Goal: Task Accomplishment & Management: Manage account settings

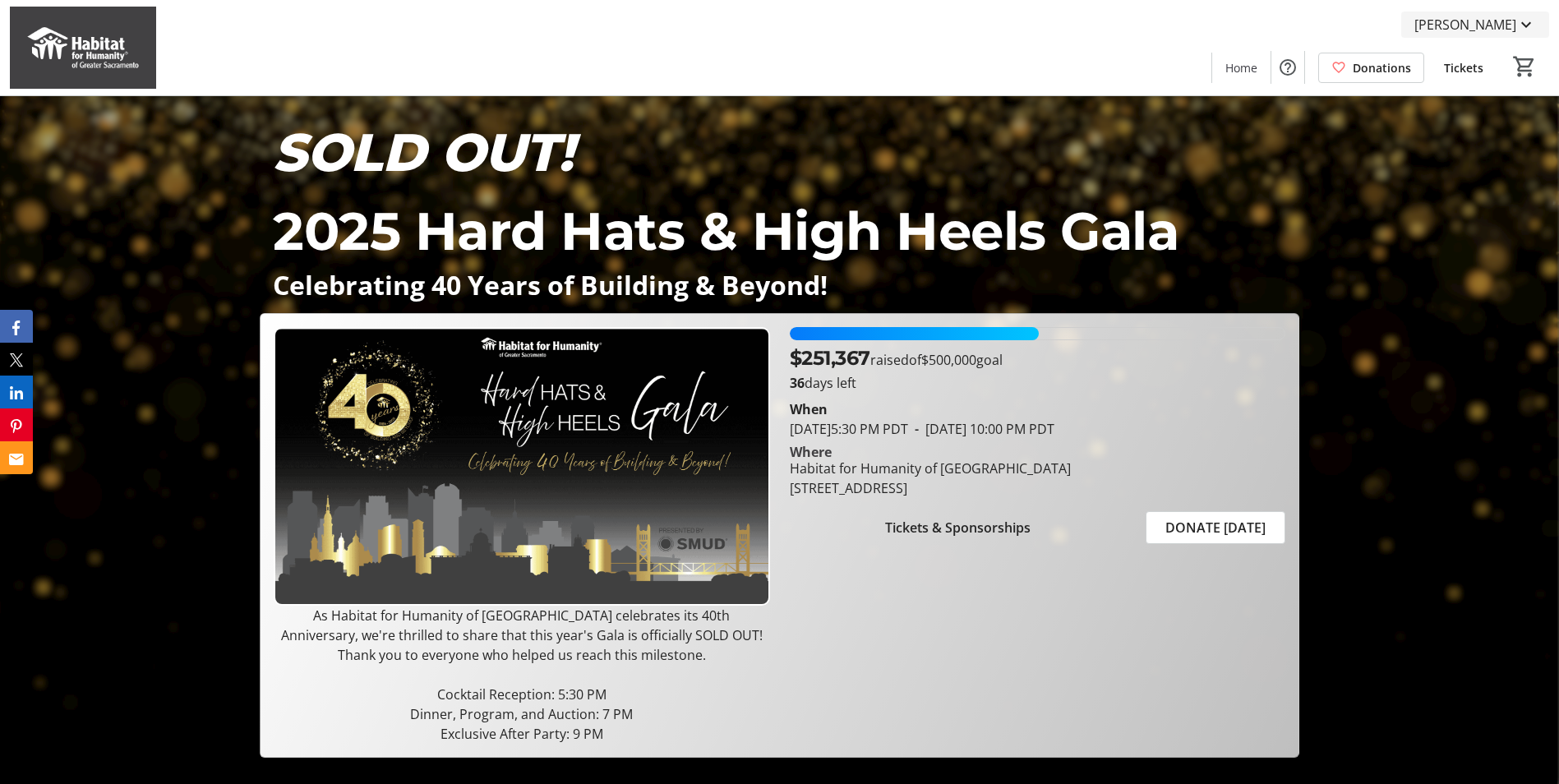
click at [1474, 24] on span "[PERSON_NAME]" at bounding box center [1465, 25] width 102 height 19
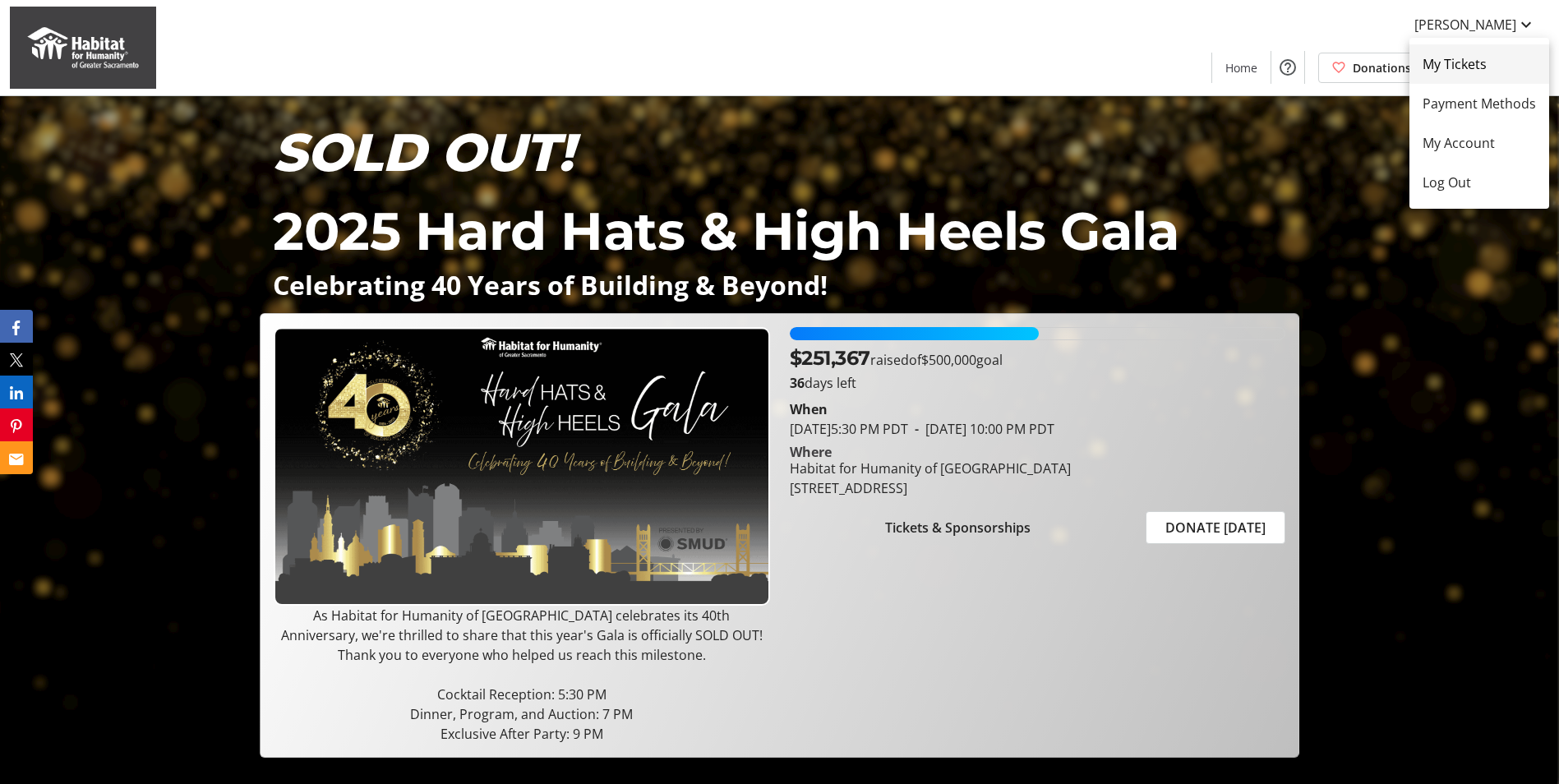
click at [1465, 62] on span "My Tickets" at bounding box center [1479, 64] width 113 height 19
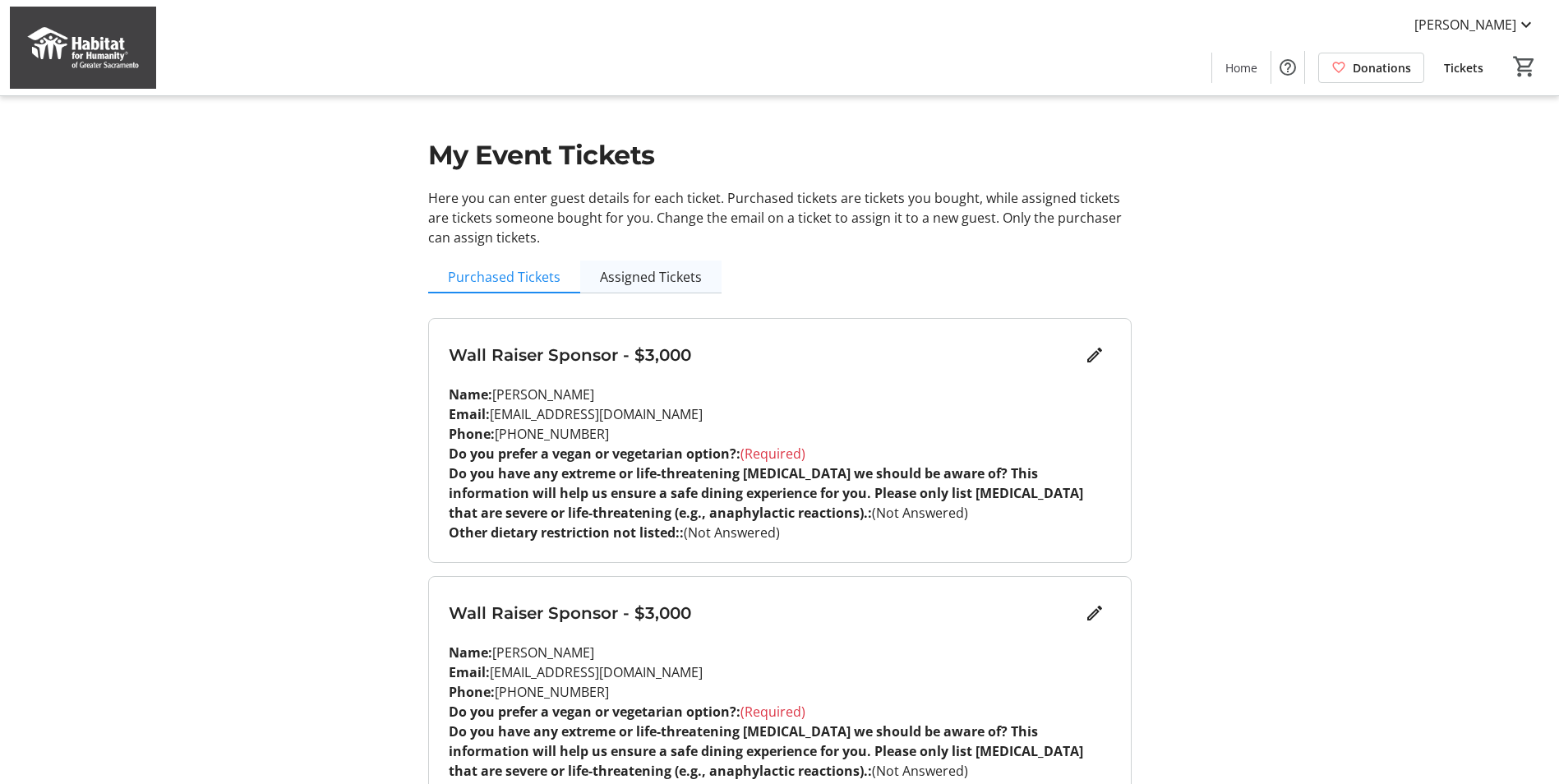
click at [646, 286] on span "Assigned Tickets" at bounding box center [651, 277] width 102 height 32
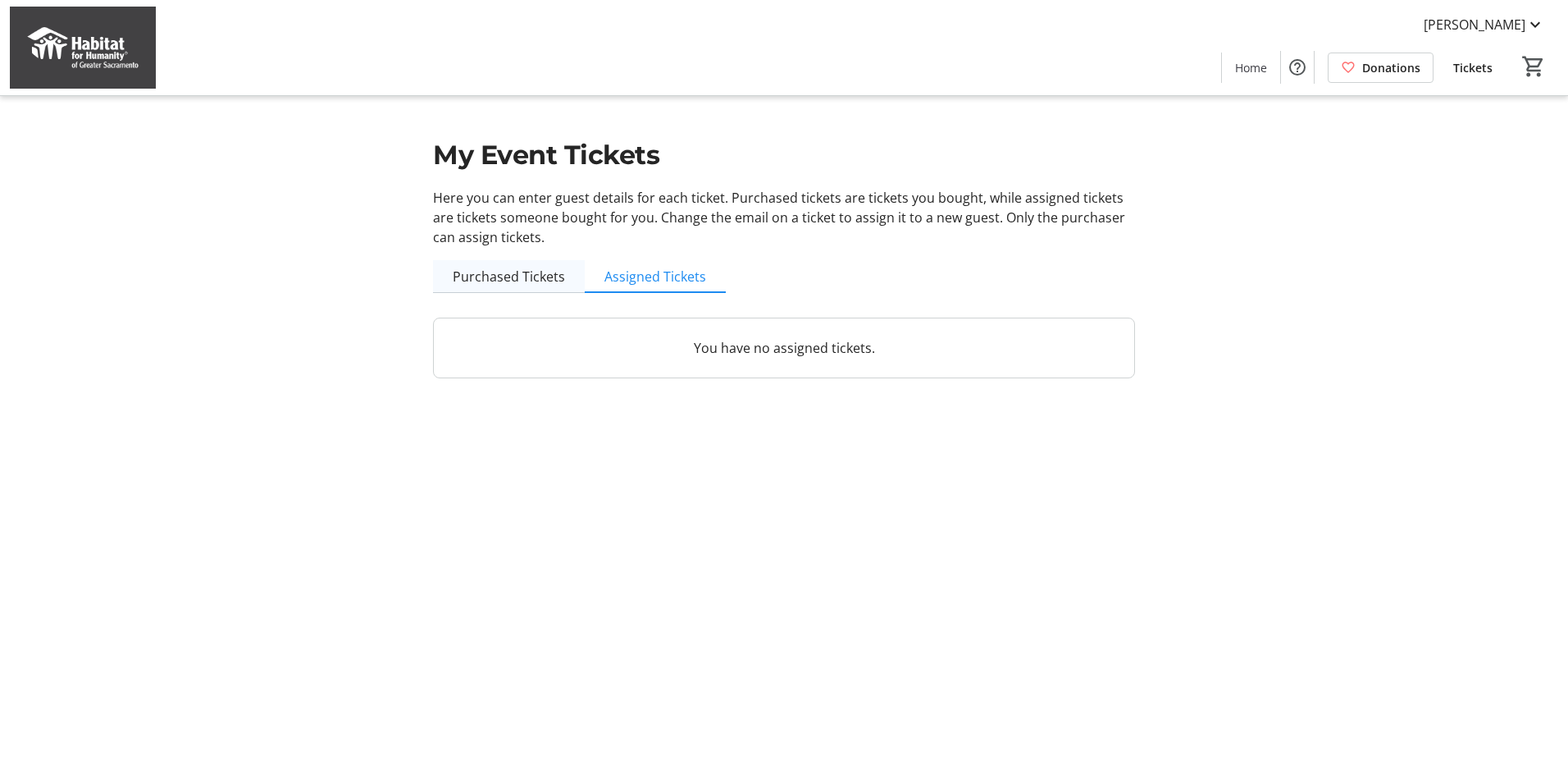
click at [503, 275] on span "Purchased Tickets" at bounding box center [508, 276] width 112 height 13
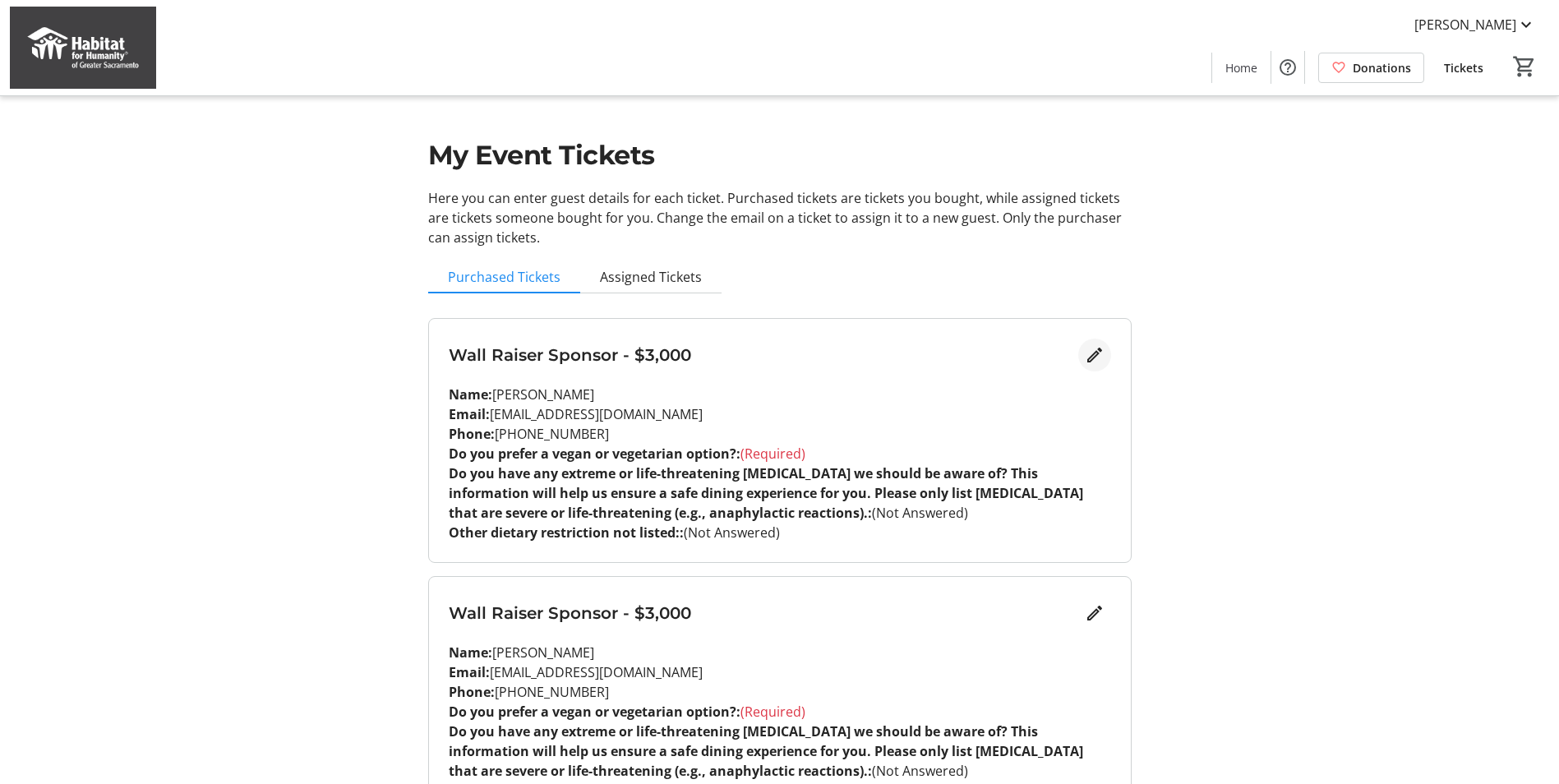
click at [1083, 366] on span "Edit" at bounding box center [1094, 354] width 32 height 32
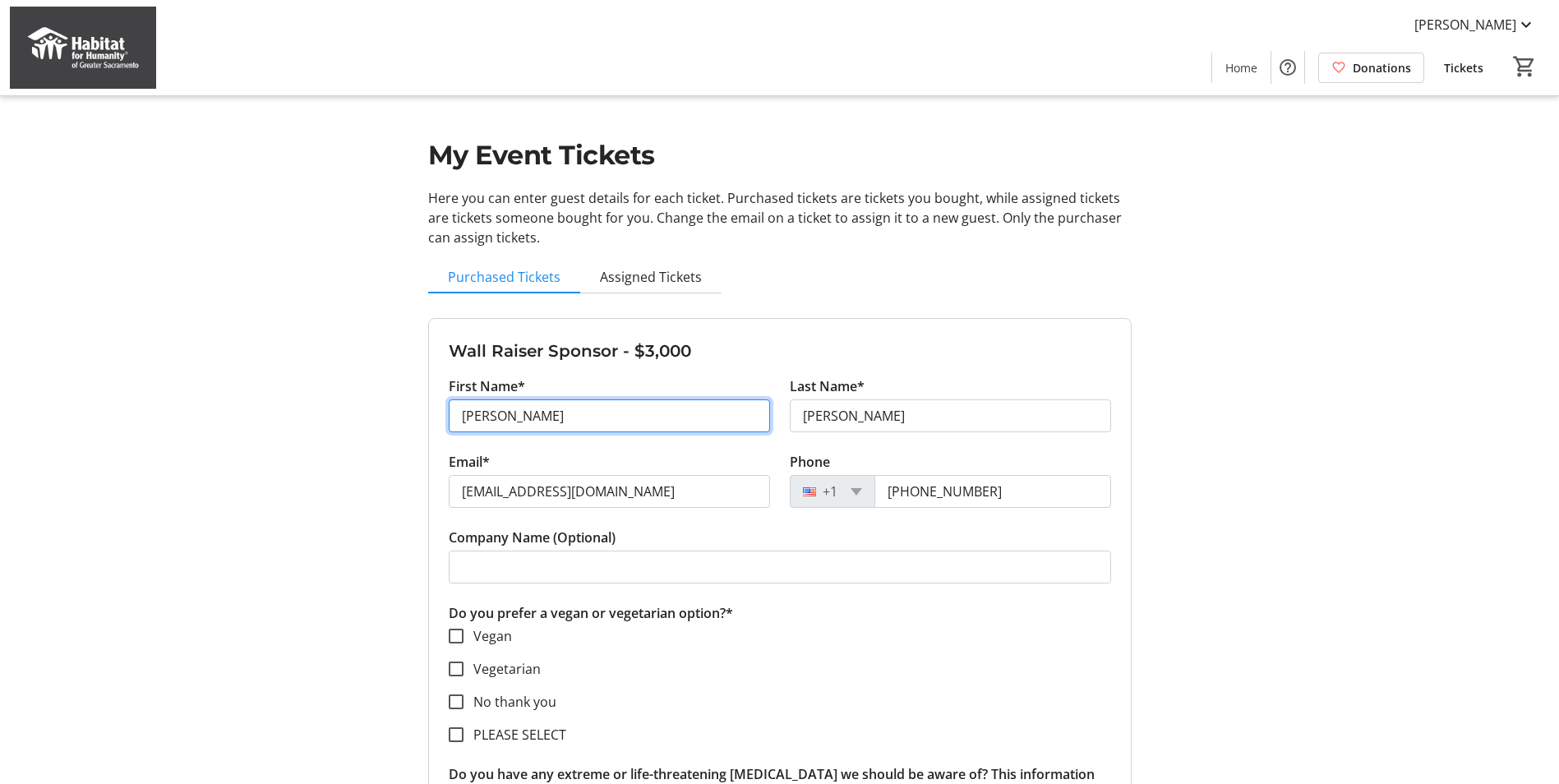
drag, startPoint x: 504, startPoint y: 414, endPoint x: 402, endPoint y: 423, distance: 102.4
type input "A"
type input "[PERSON_NAME]"
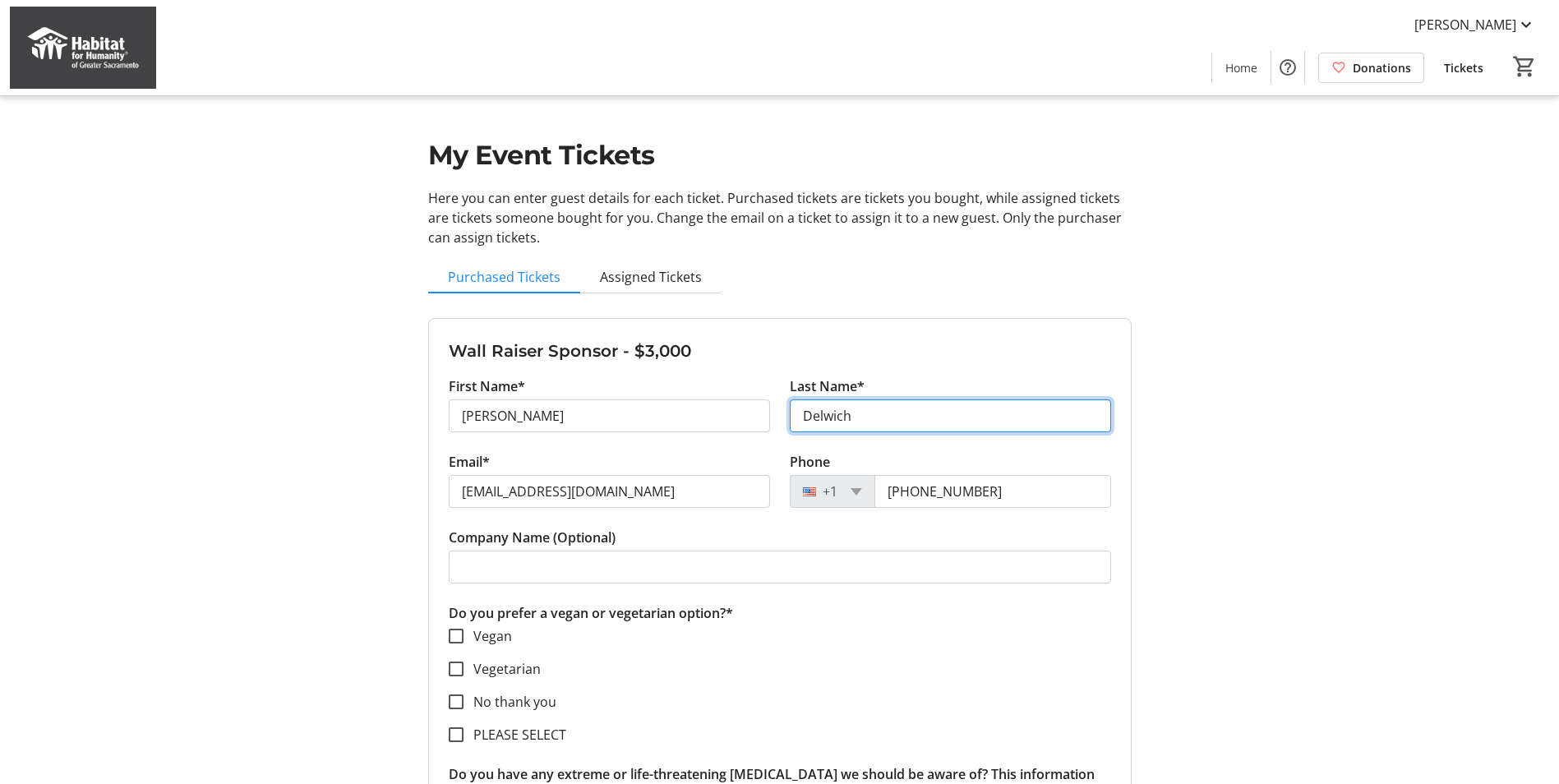
type input "Delwich"
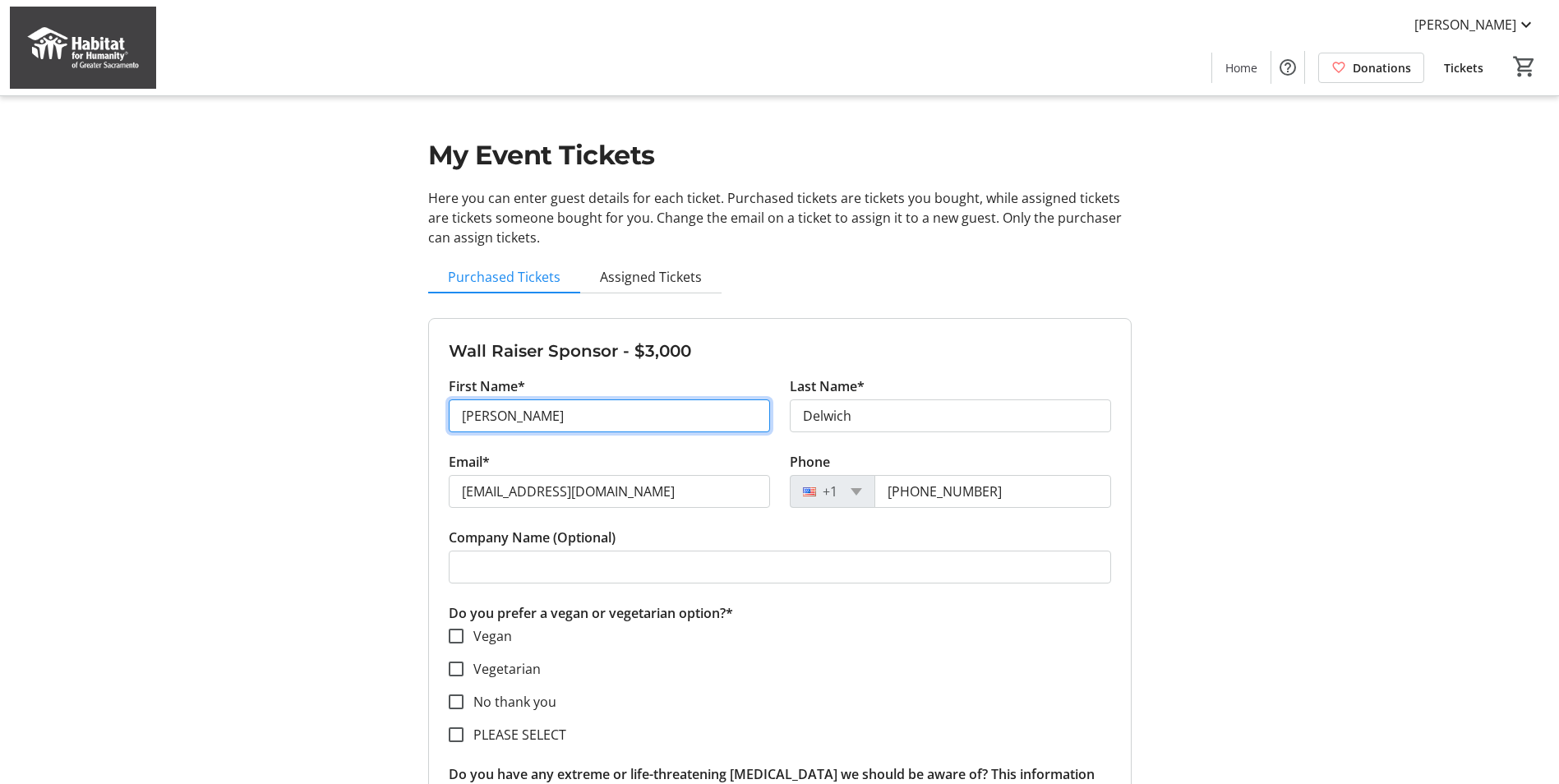
click at [475, 421] on input "[PERSON_NAME]" at bounding box center [610, 415] width 321 height 32
type input "c"
click at [509, 418] on input "Cariss" at bounding box center [610, 415] width 321 height 32
type input "[PERSON_NAME]"
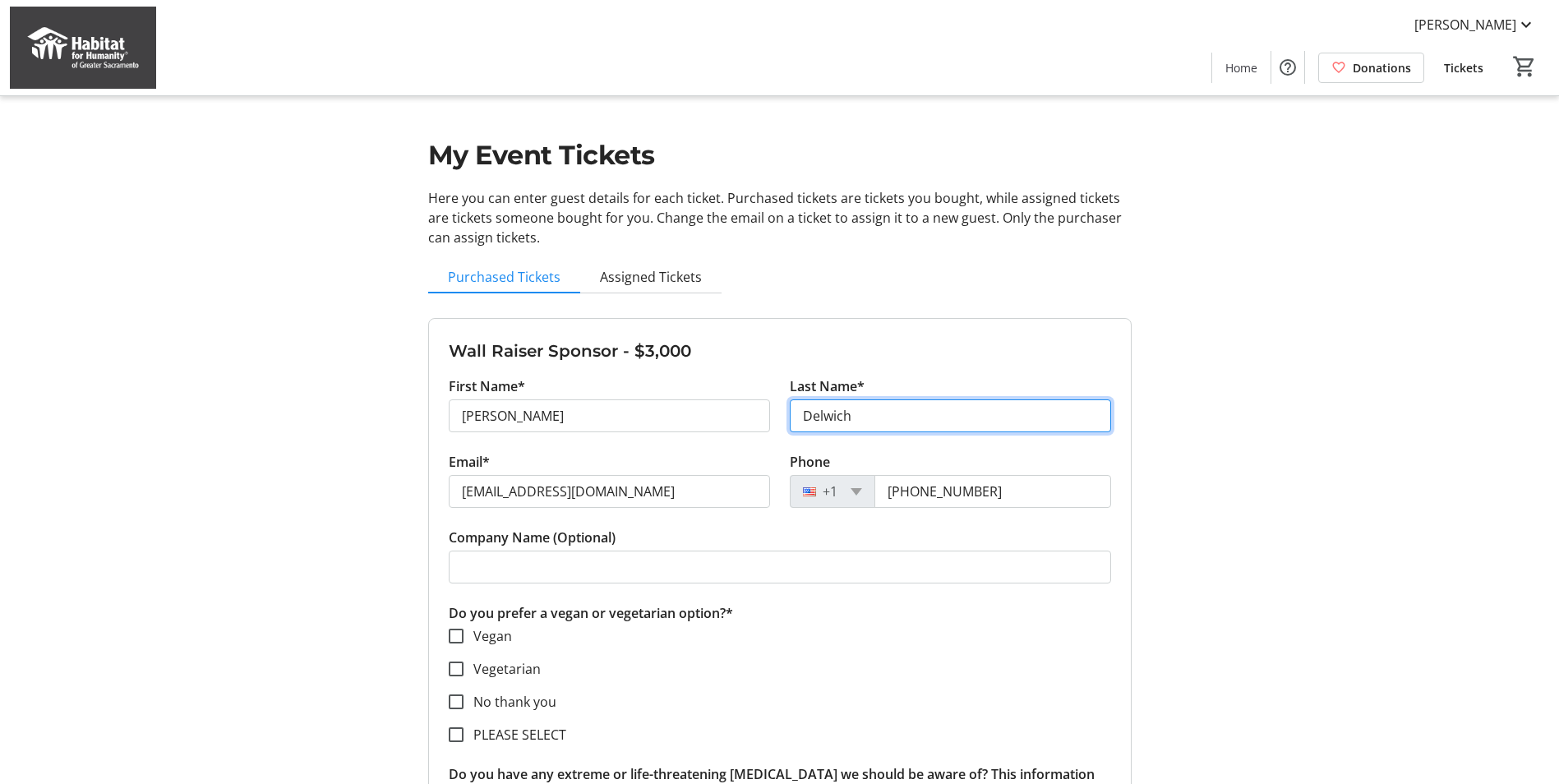
click at [815, 421] on input "Delwich" at bounding box center [950, 415] width 321 height 32
type input "[PERSON_NAME]"
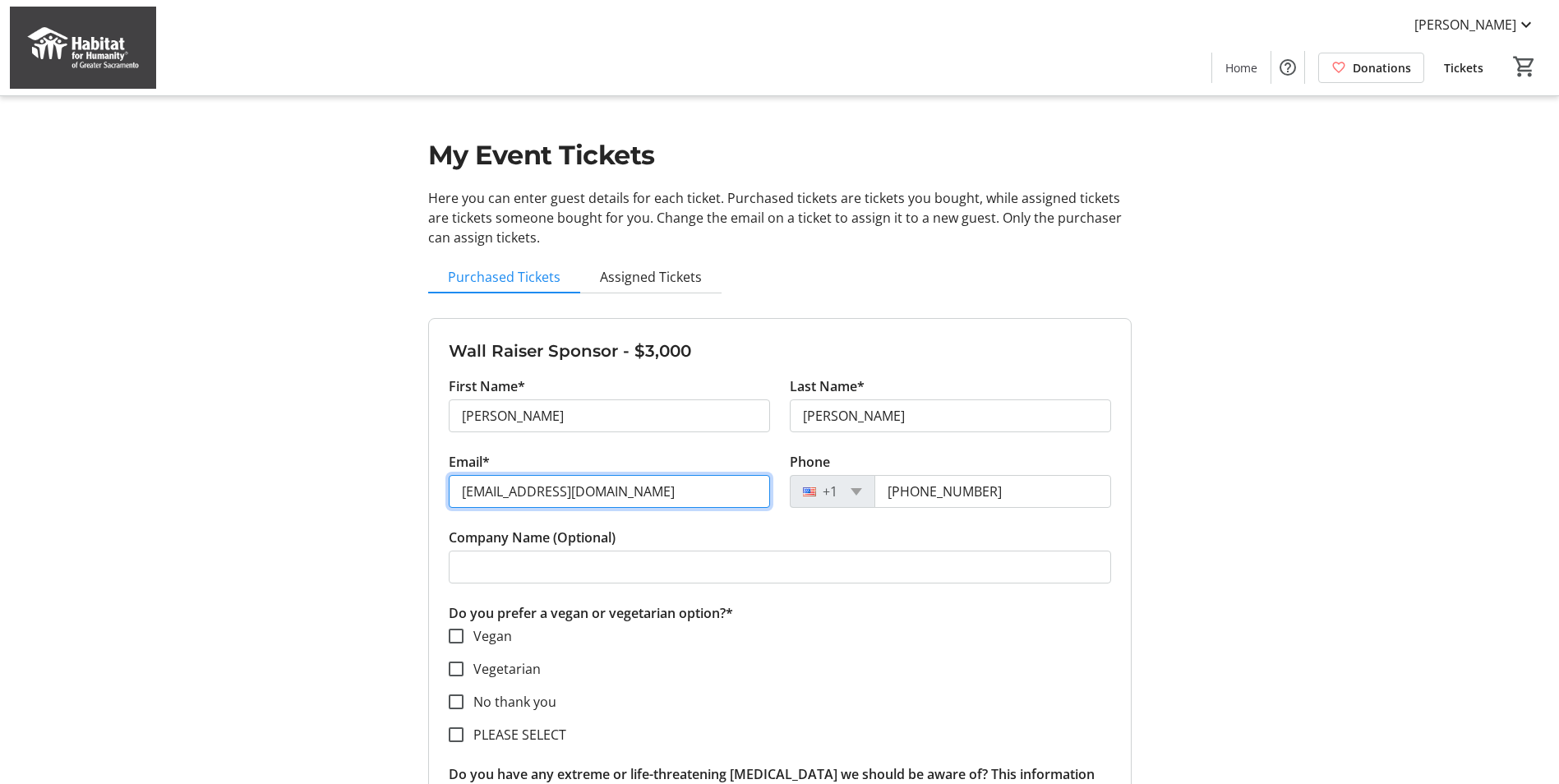
drag, startPoint x: 664, startPoint y: 487, endPoint x: 372, endPoint y: 516, distance: 293.4
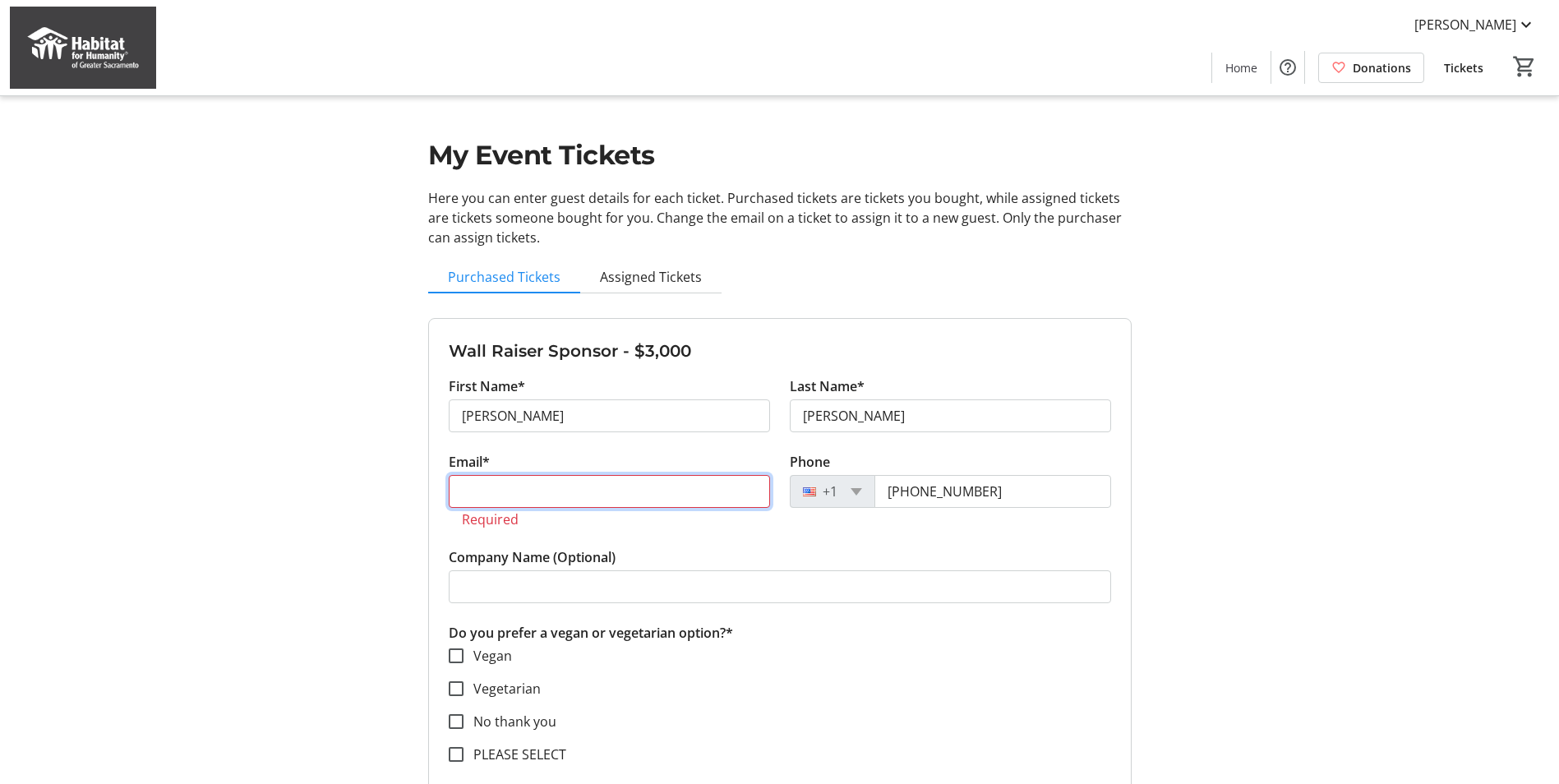
paste input "[PERSON_NAME] <[EMAIL_ADDRESS][DOMAIN_NAME]>"
drag, startPoint x: 579, startPoint y: 493, endPoint x: 371, endPoint y: 521, distance: 209.9
click at [660, 483] on input "[EMAIL_ADDRESS][DOMAIN_NAME]>" at bounding box center [610, 491] width 321 height 32
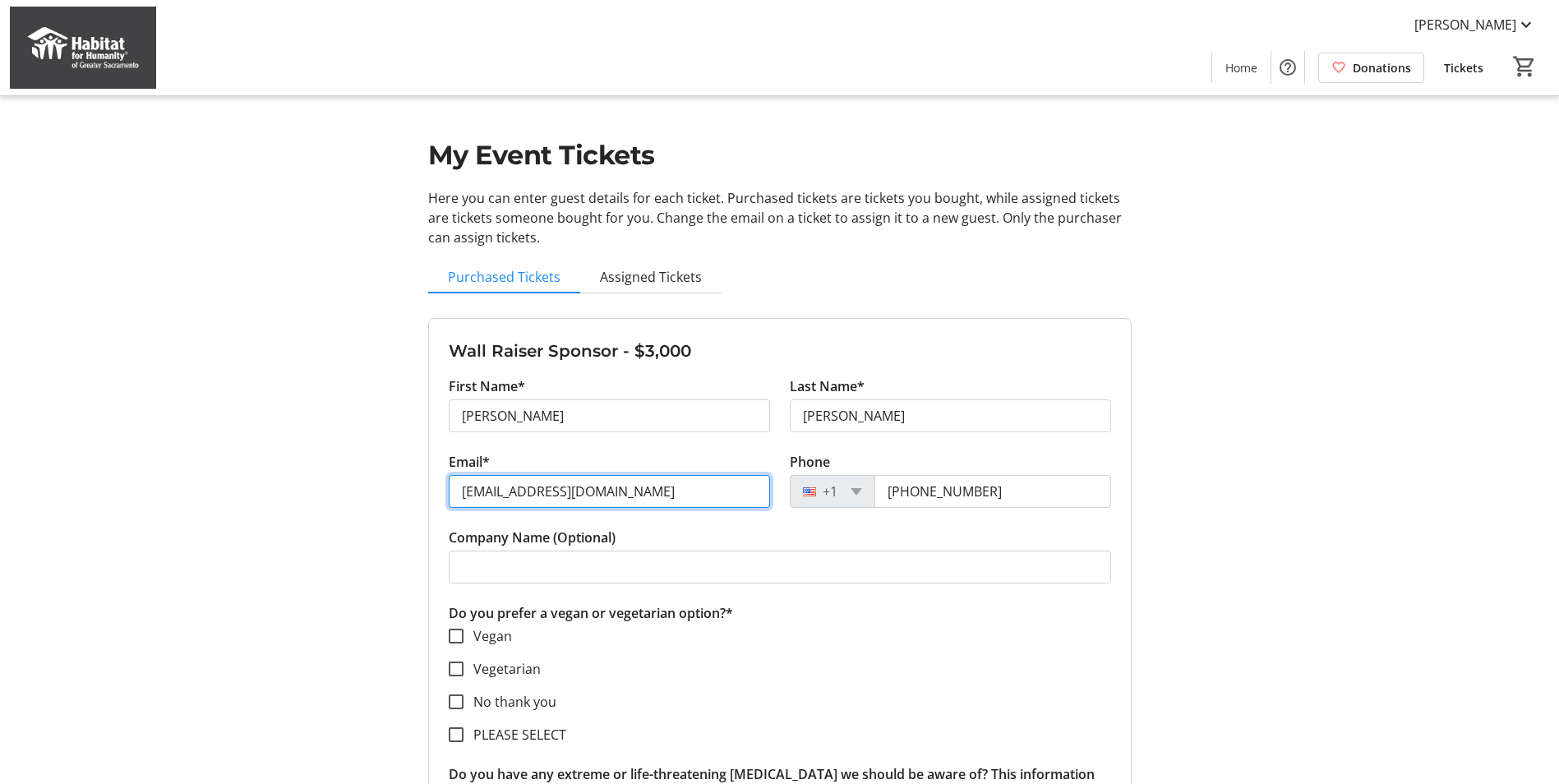
type input "[EMAIL_ADDRESS][DOMAIN_NAME]"
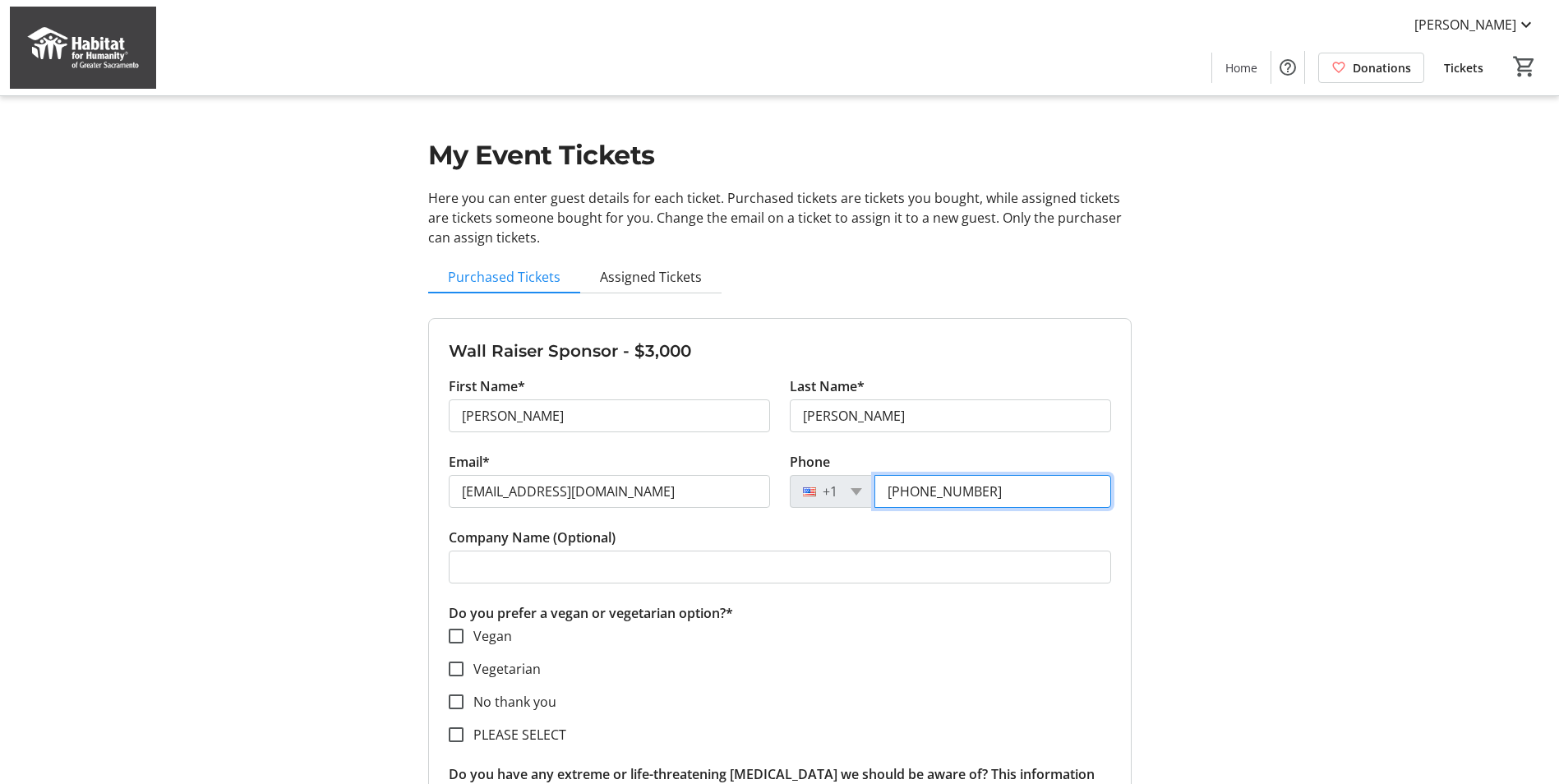
drag, startPoint x: 1045, startPoint y: 489, endPoint x: 767, endPoint y: 509, distance: 278.7
click at [771, 512] on div "Email* [EMAIL_ADDRESS][DOMAIN_NAME] Phone [PHONE_NUMBER]" at bounding box center [780, 490] width 682 height 76
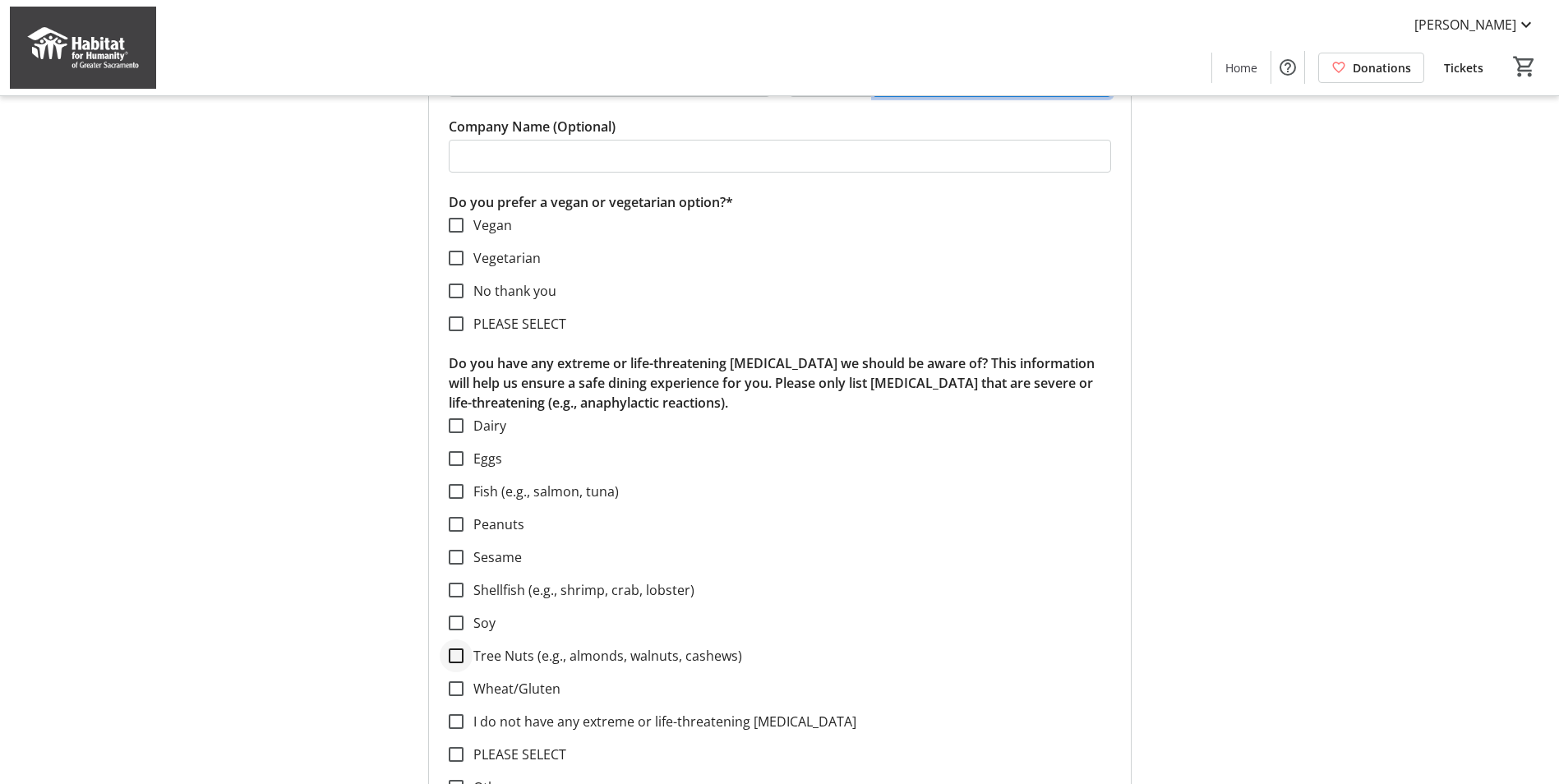
scroll to position [493, 0]
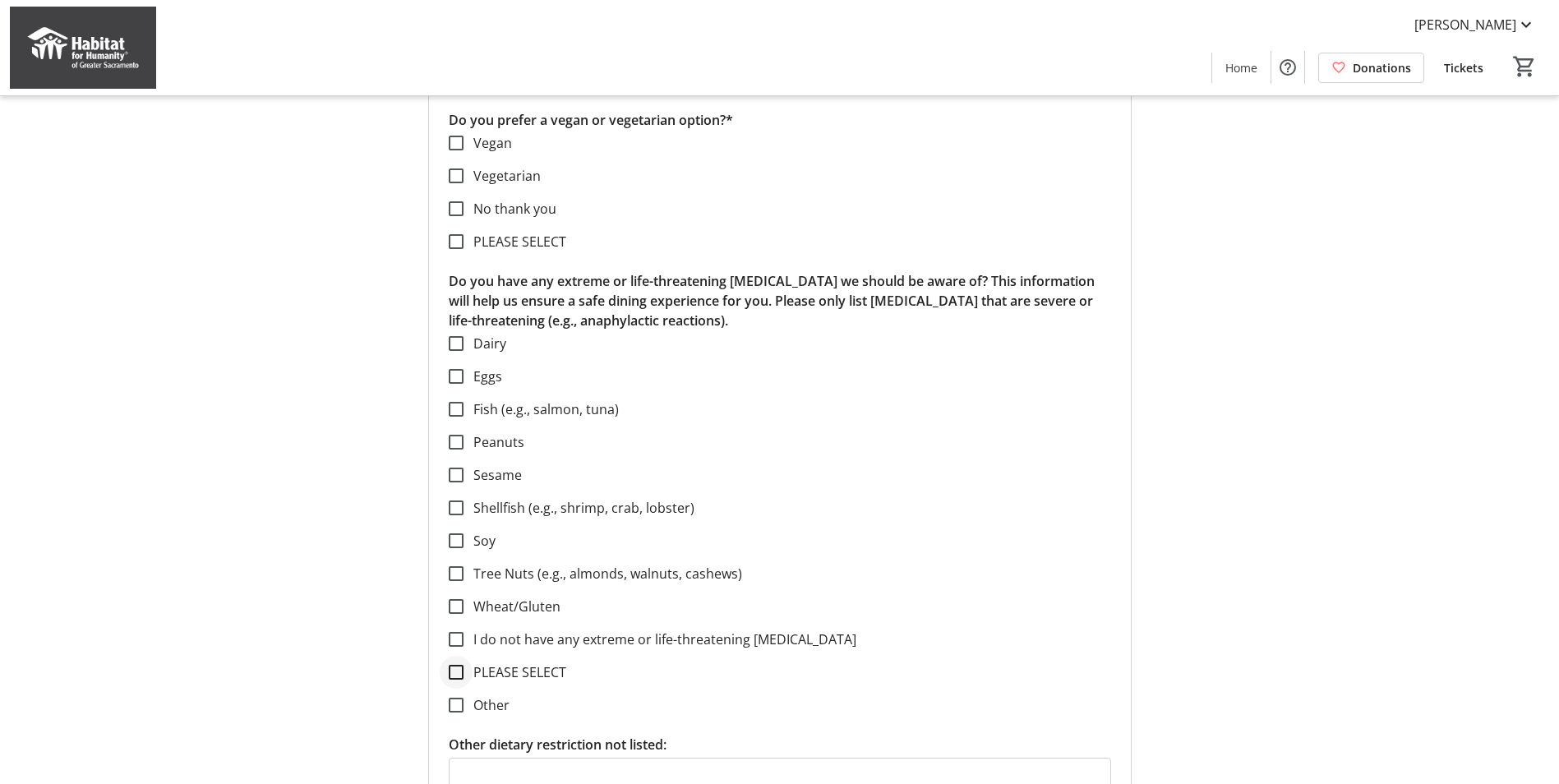
type input "[PHONE_NUMBER]"
click at [456, 671] on input "PLEASE SELECT" at bounding box center [456, 672] width 15 height 15
checkbox input "true"
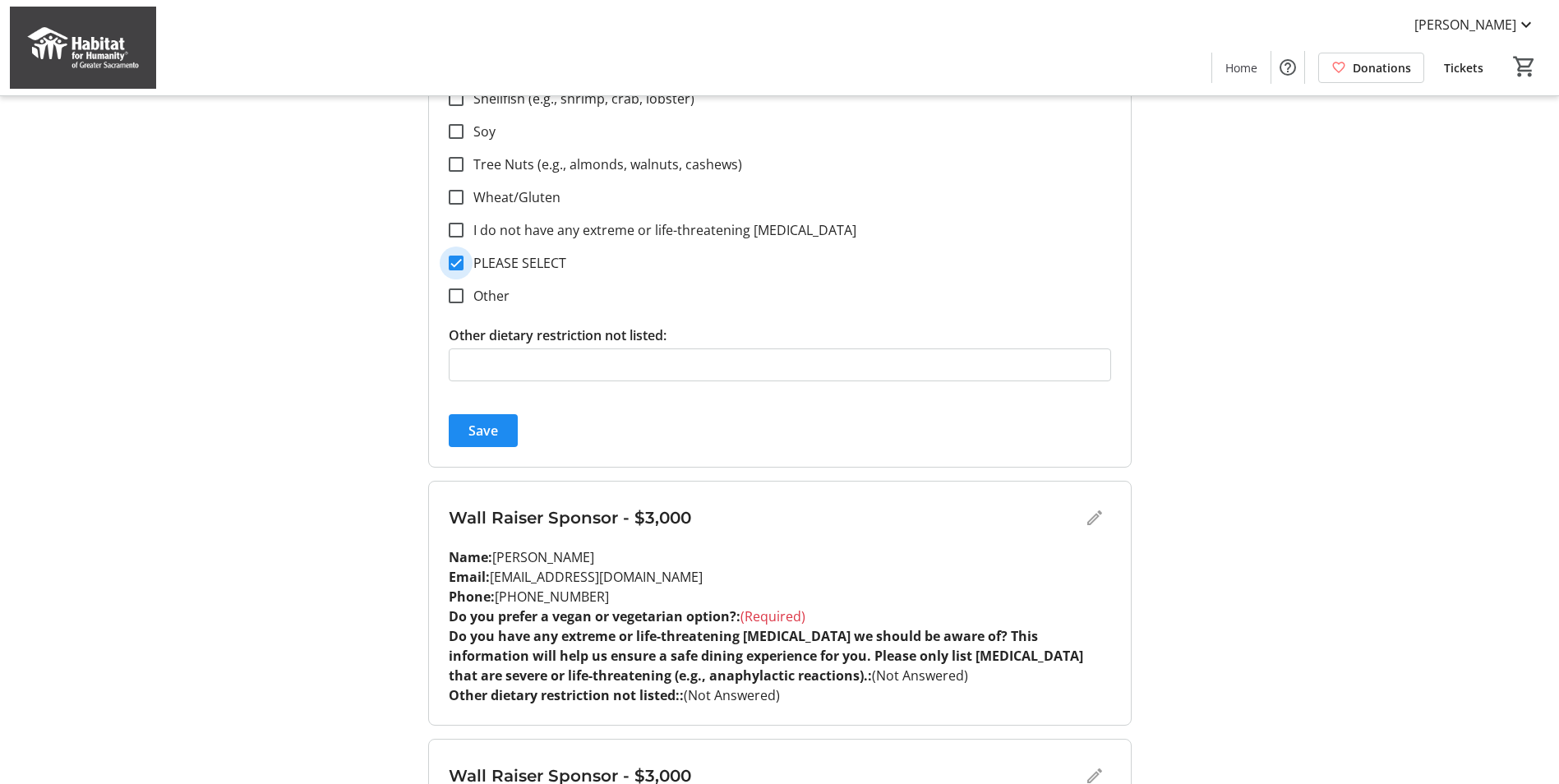
scroll to position [903, 0]
click at [478, 435] on span "Save" at bounding box center [483, 428] width 30 height 19
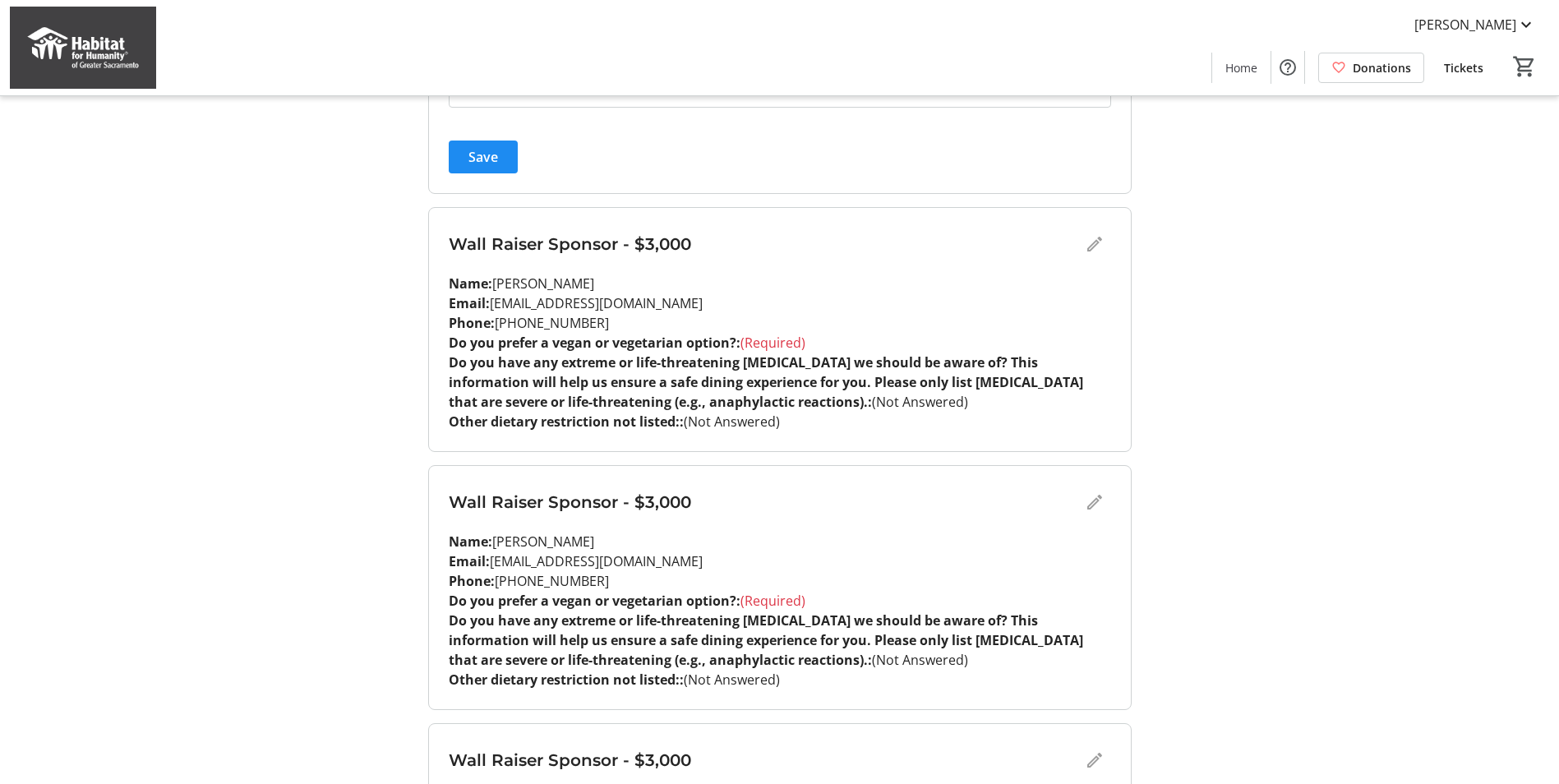
scroll to position [1232, 0]
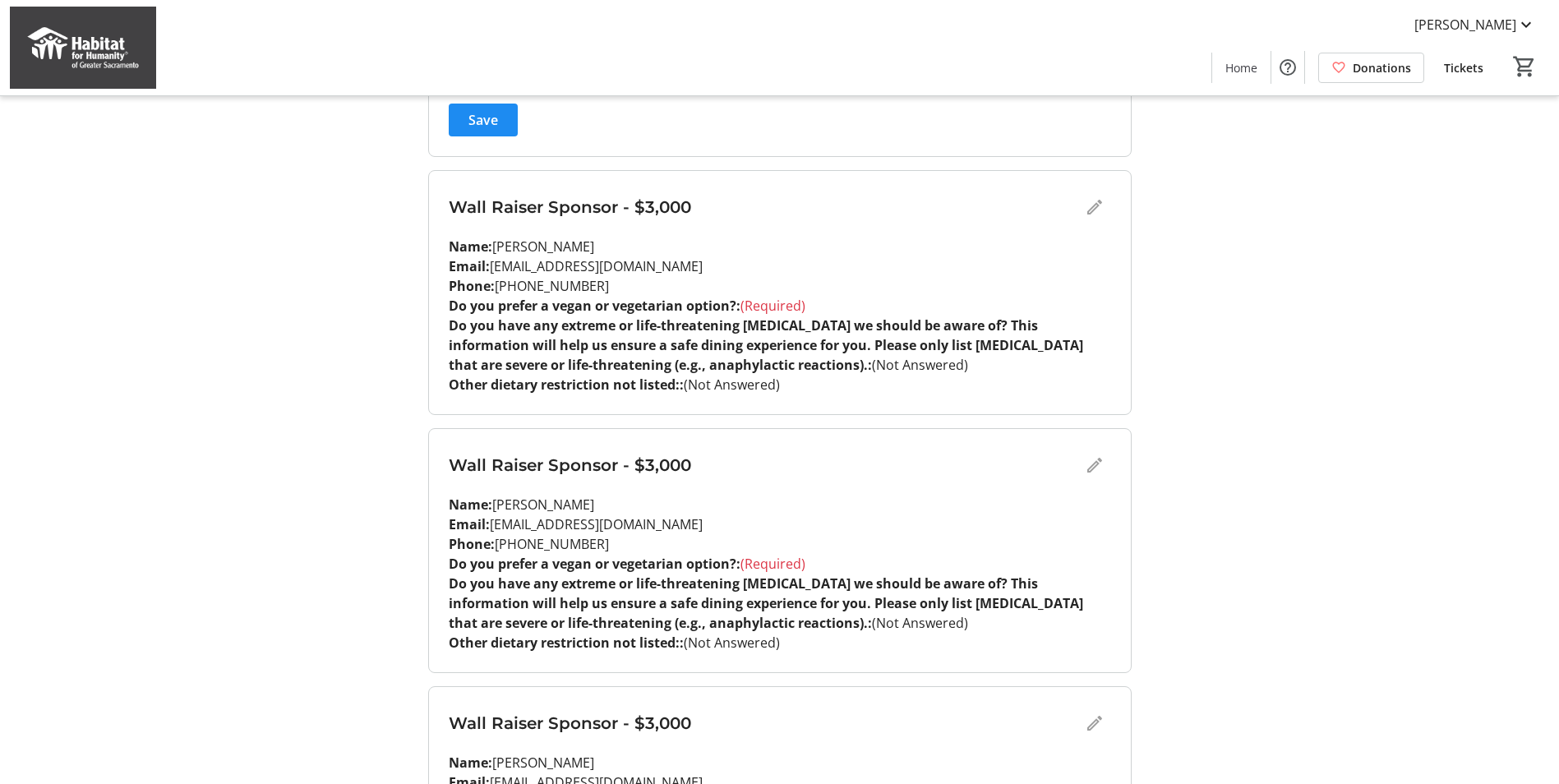
click at [1089, 207] on div "Wall Raiser Sponsor - $3,000" at bounding box center [780, 206] width 662 height 32
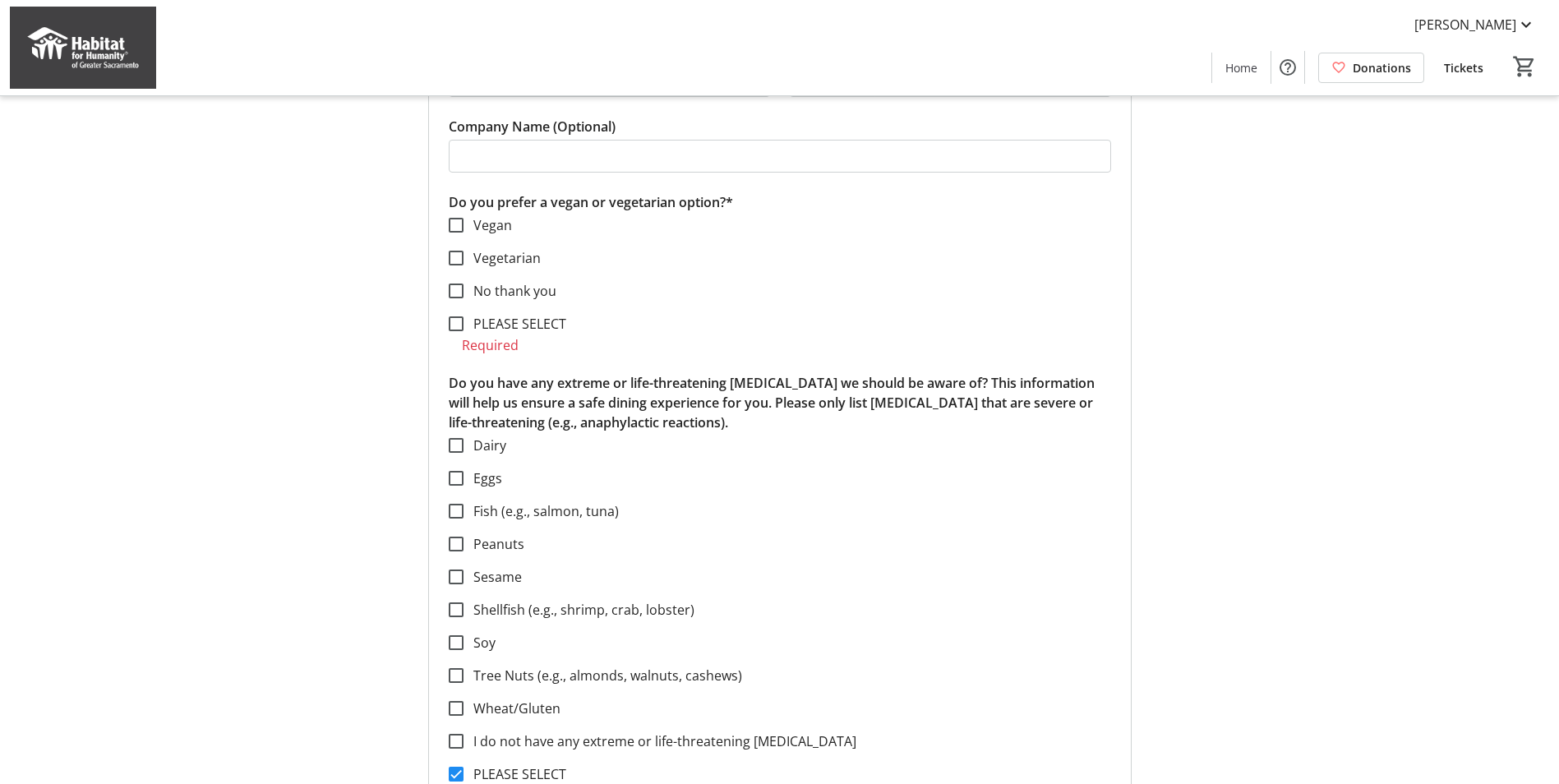
scroll to position [164, 0]
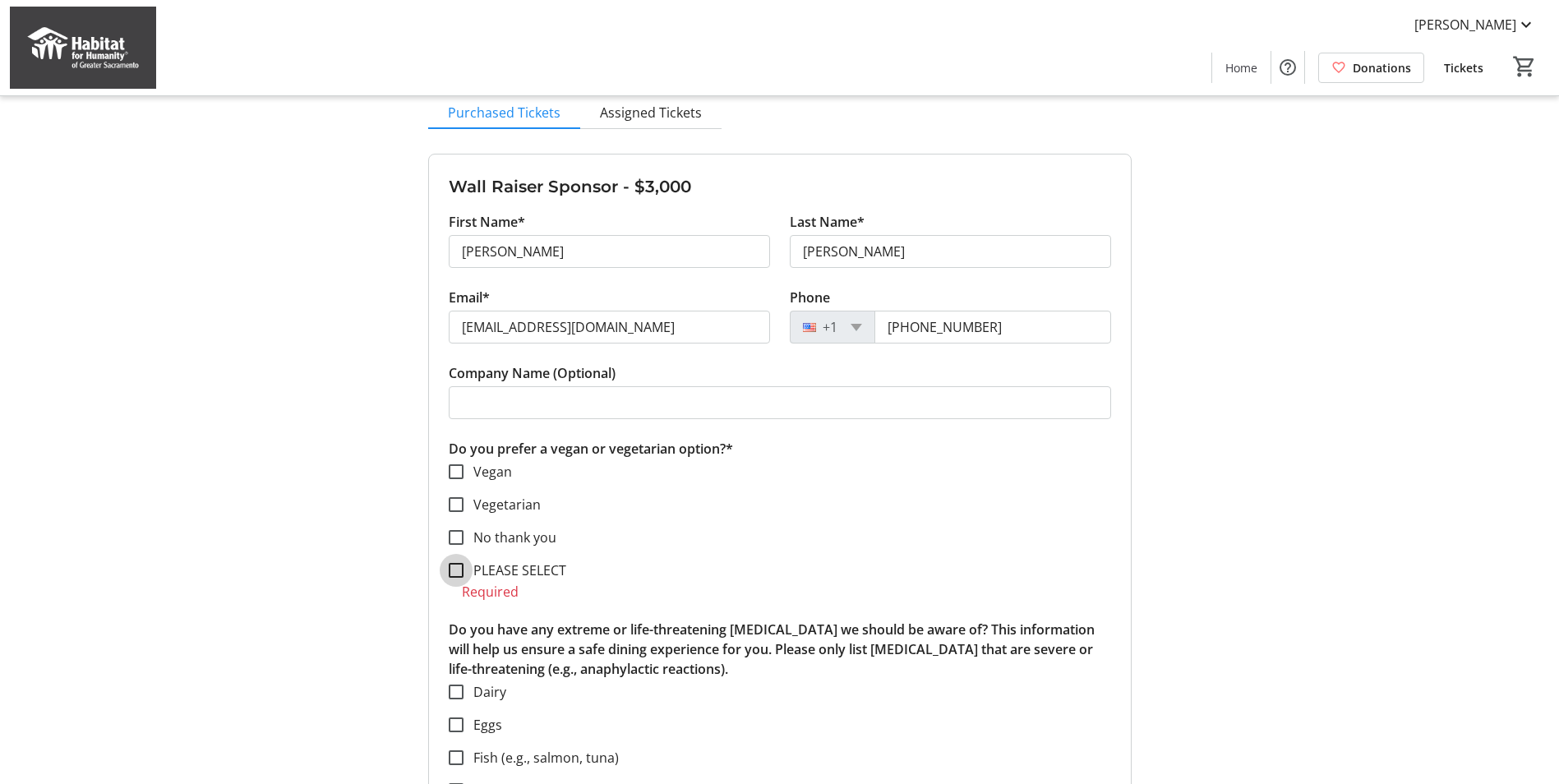
click at [449, 565] on input "PLEASE SELECT" at bounding box center [456, 570] width 15 height 15
checkbox input "true"
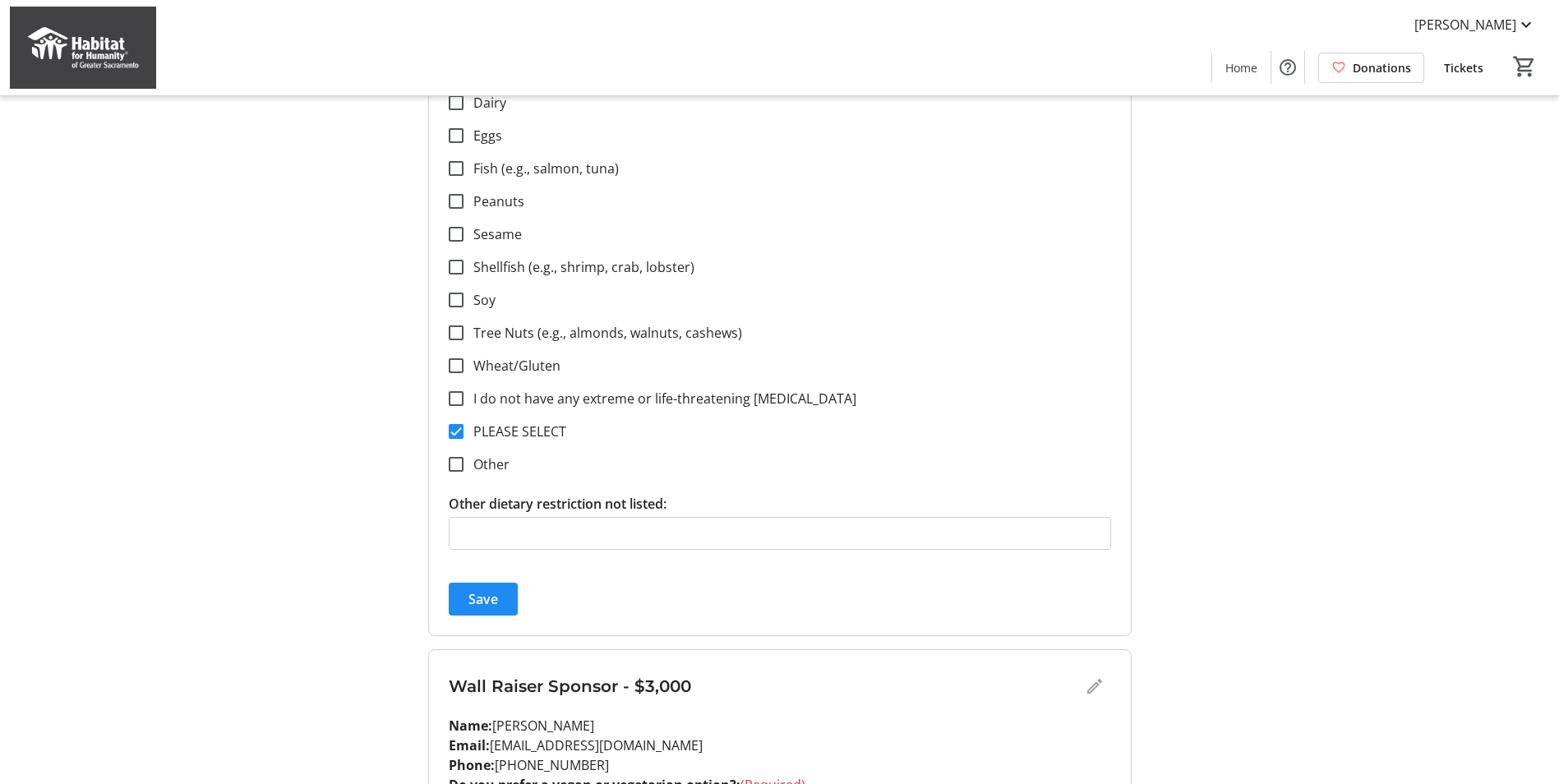
scroll to position [739, 0]
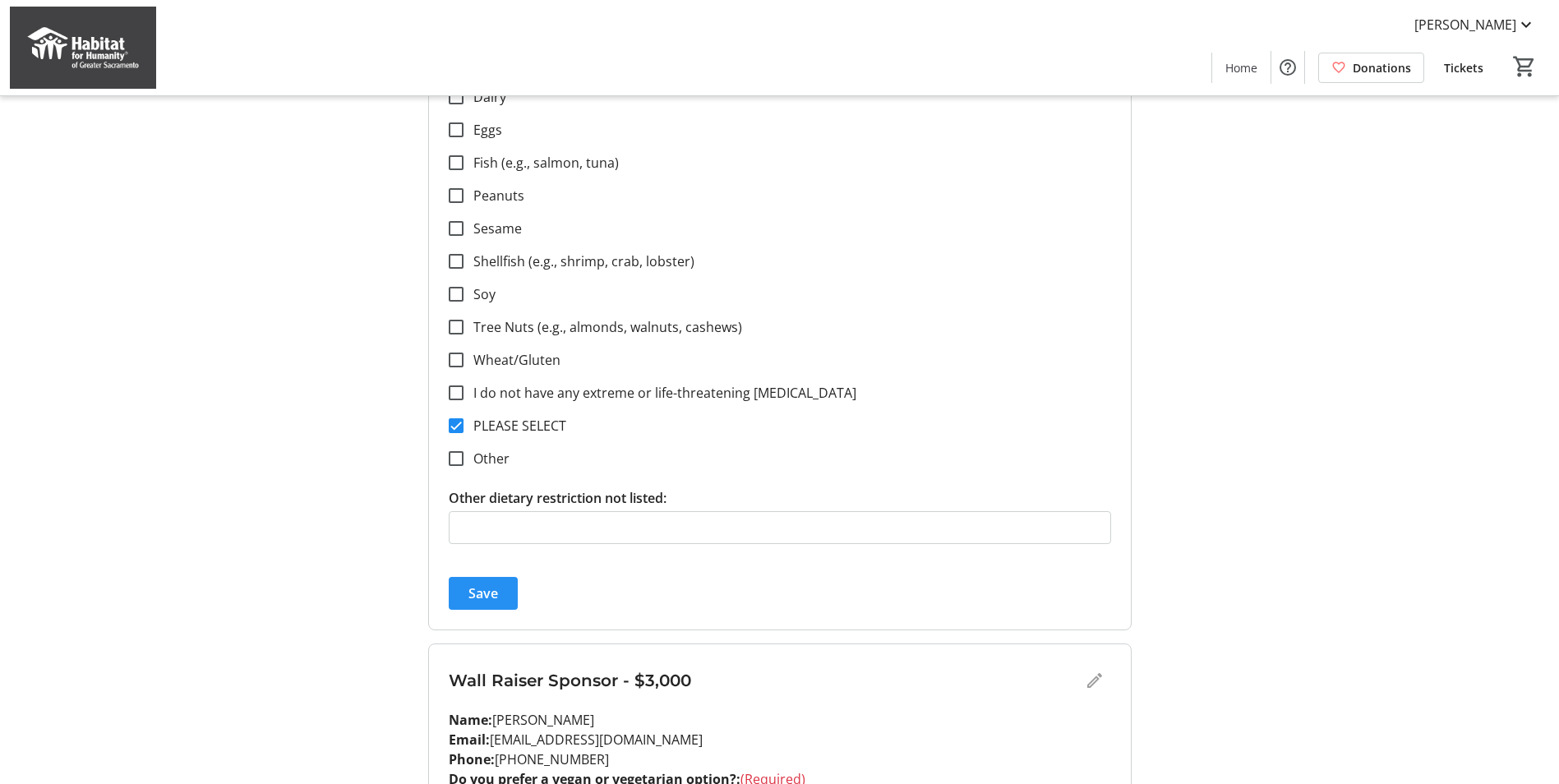
click at [509, 586] on span "submit" at bounding box center [483, 593] width 69 height 40
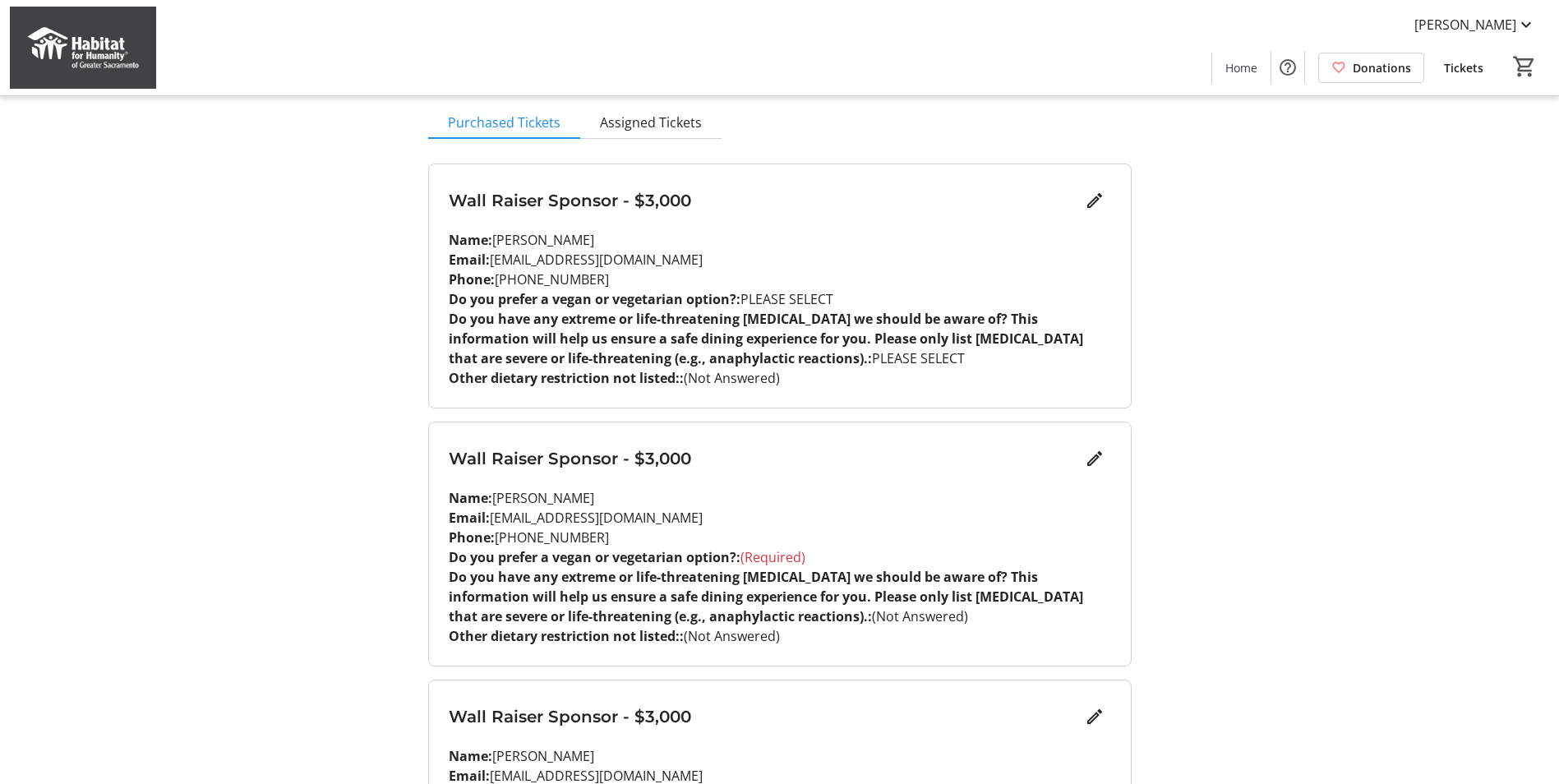
scroll to position [164, 0]
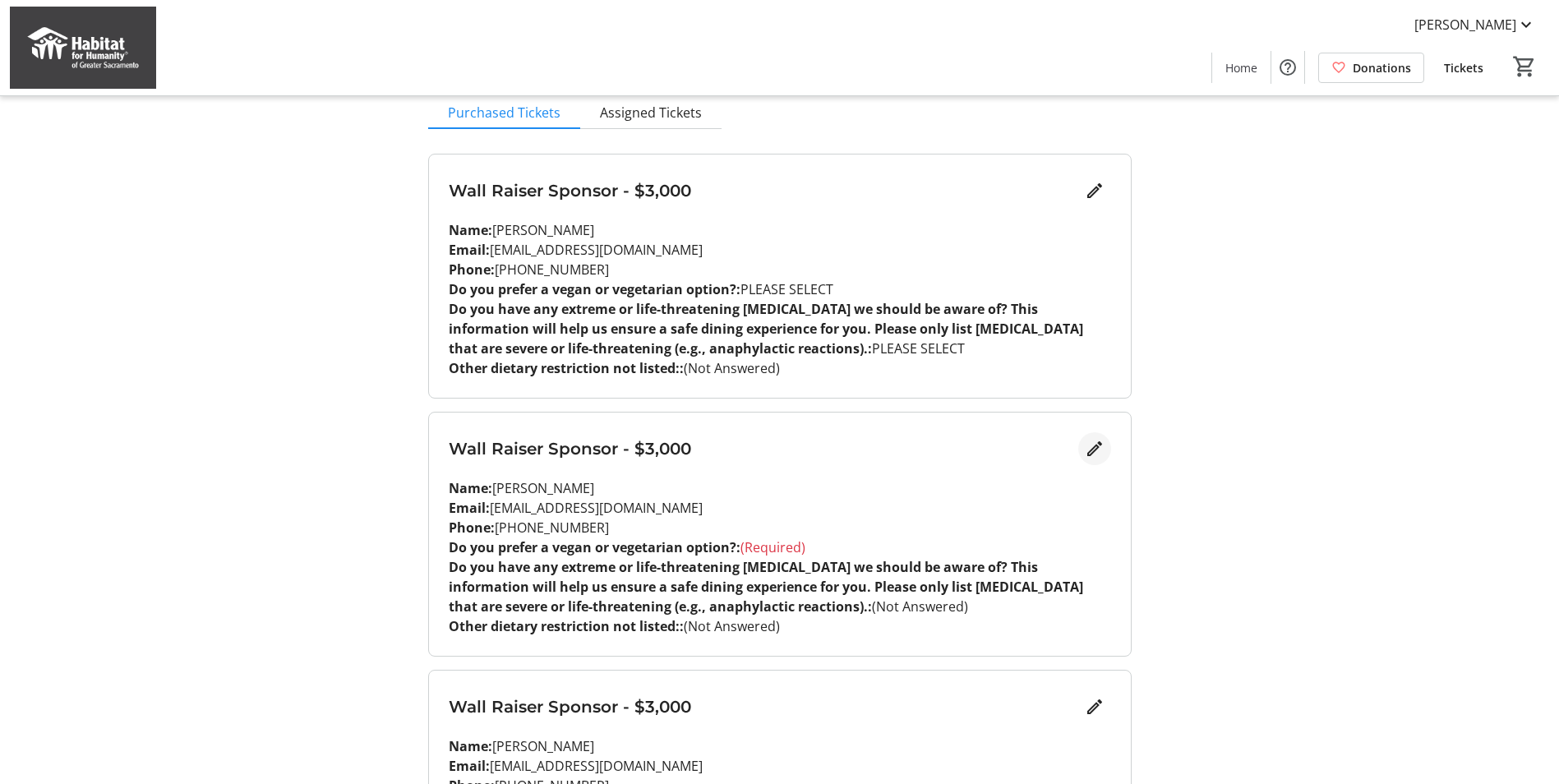
click at [1091, 453] on mat-icon "Edit" at bounding box center [1094, 449] width 19 height 19
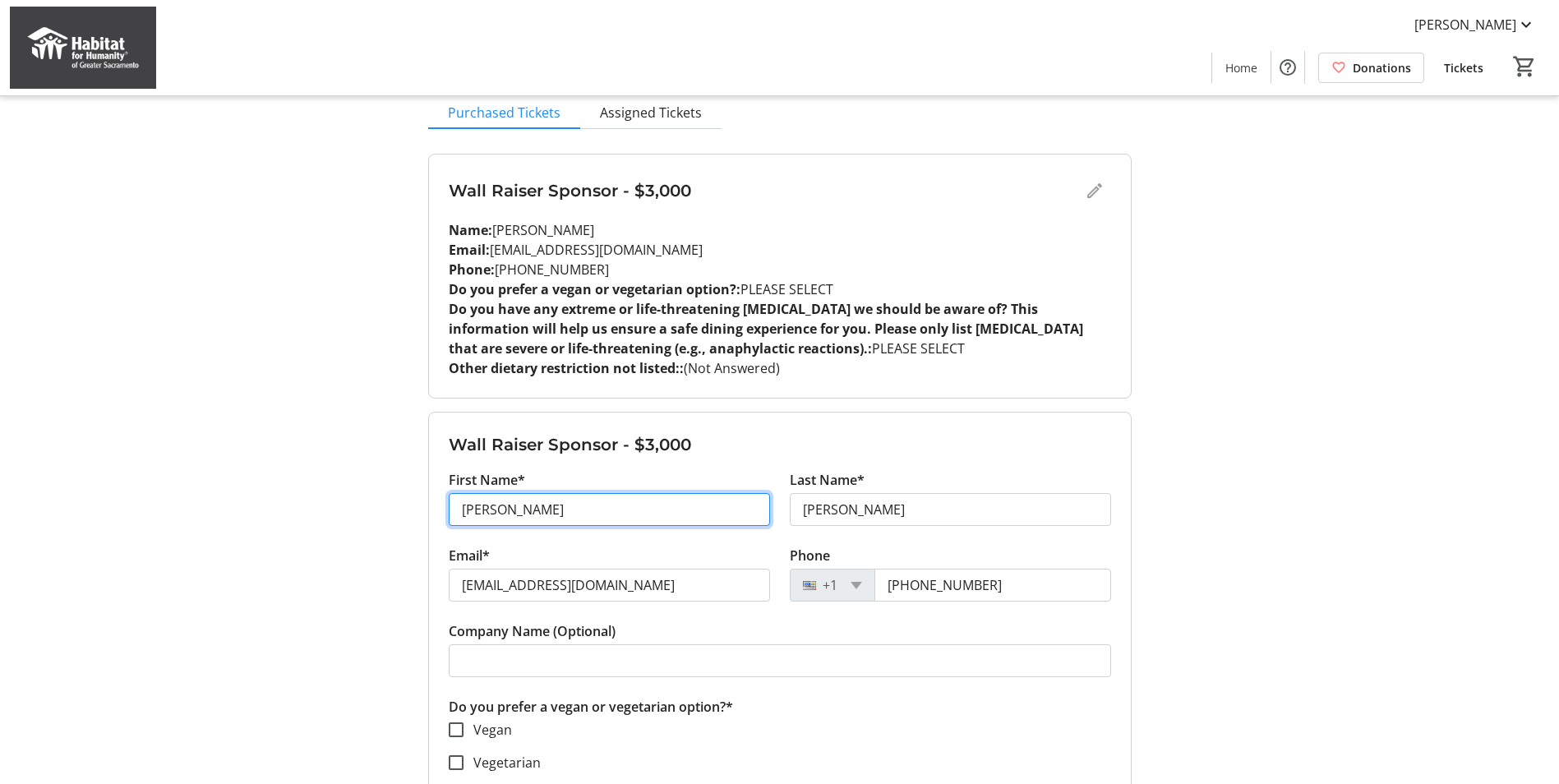
drag, startPoint x: 618, startPoint y: 508, endPoint x: 374, endPoint y: 524, distance: 244.5
type input "[PERSON_NAME]"
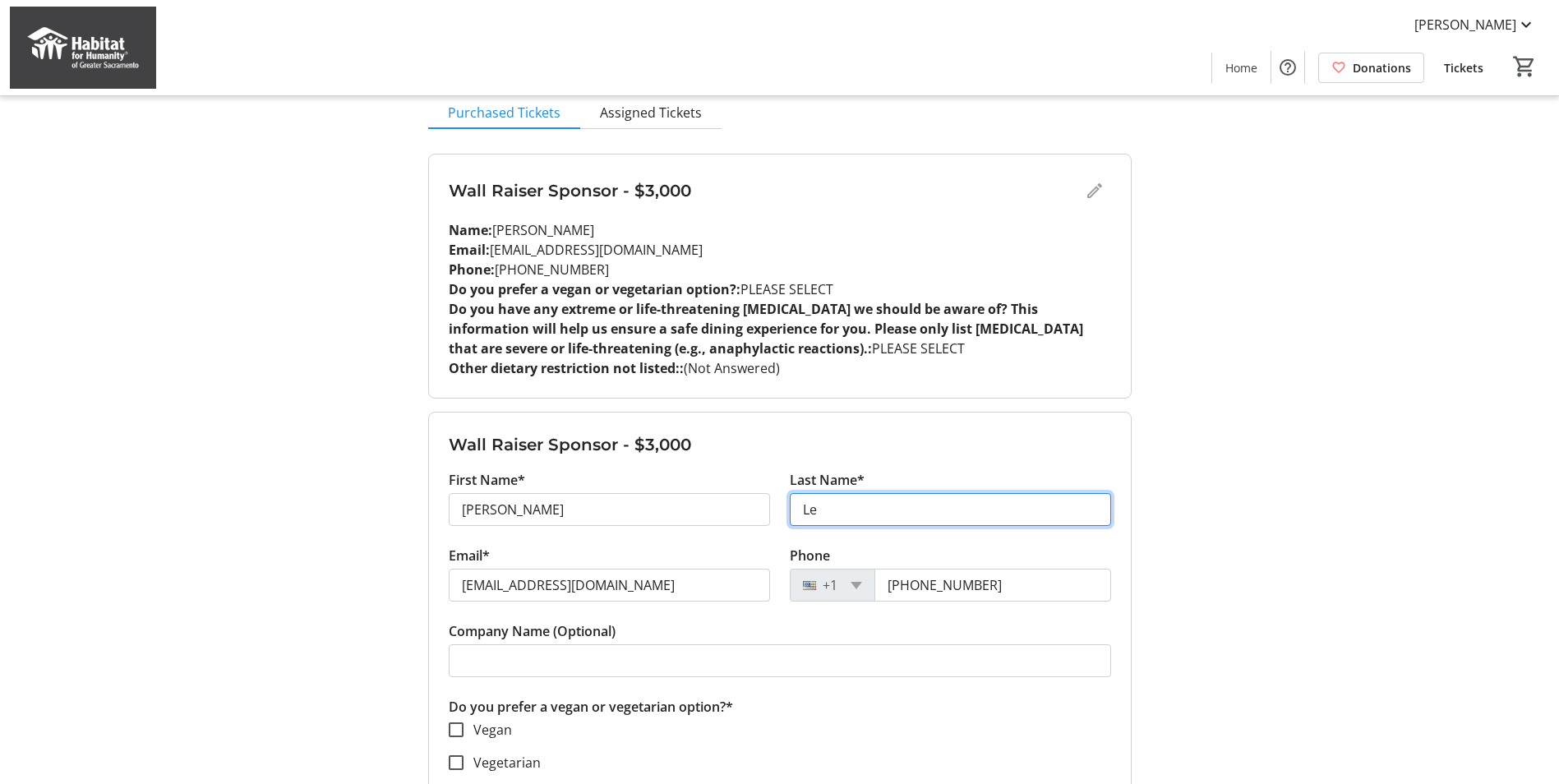
type input "Le"
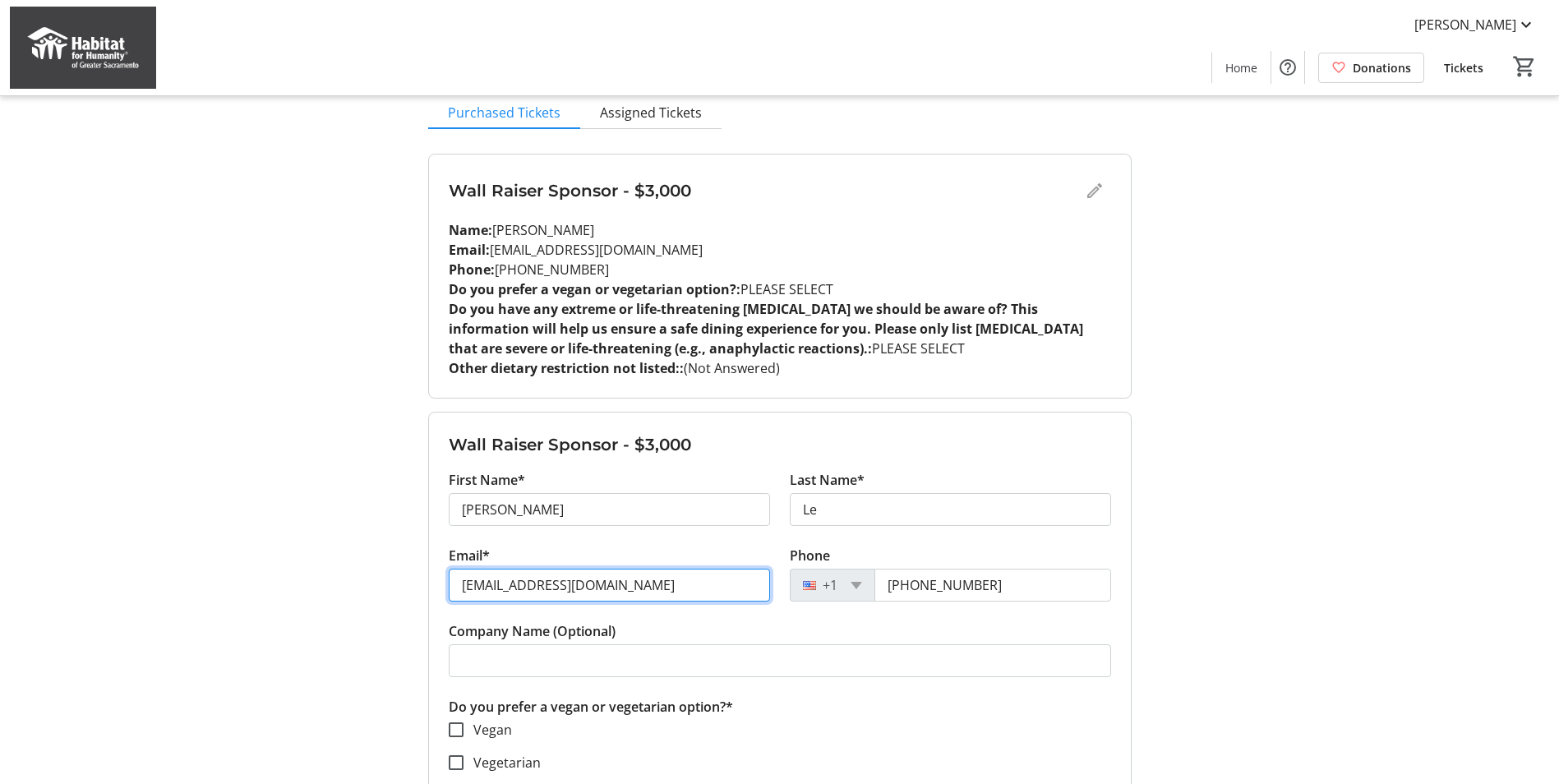
click at [500, 585] on input "[EMAIL_ADDRESS][DOMAIN_NAME]" at bounding box center [610, 584] width 321 height 32
drag, startPoint x: 632, startPoint y: 593, endPoint x: 210, endPoint y: 601, distance: 422.1
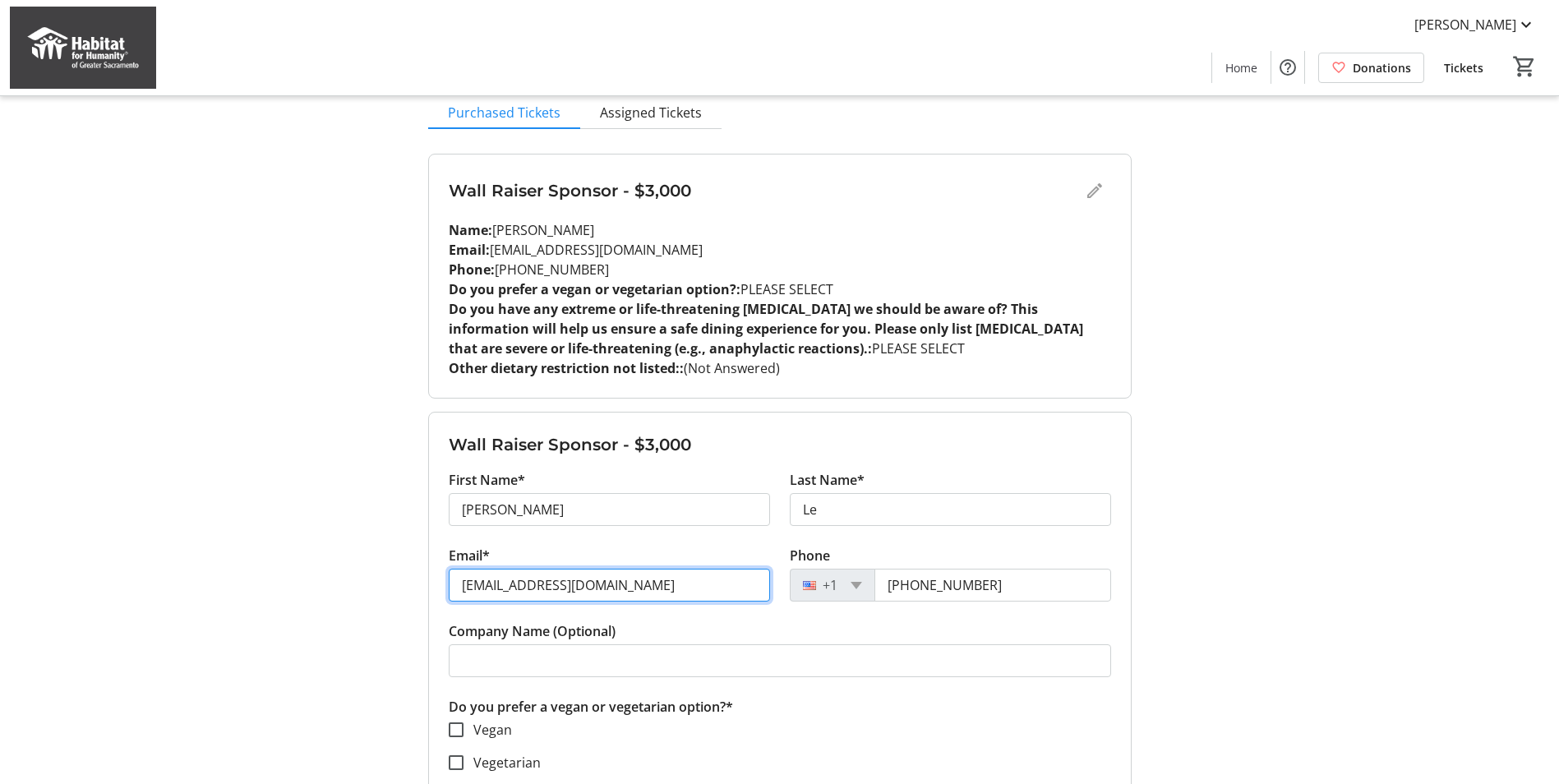
paste input "[PERSON_NAME] <[EMAIL_ADDRESS][DOMAIN_NAME]>"
type input "[PERSON_NAME] <[EMAIL_ADDRESS][DOMAIN_NAME]>"
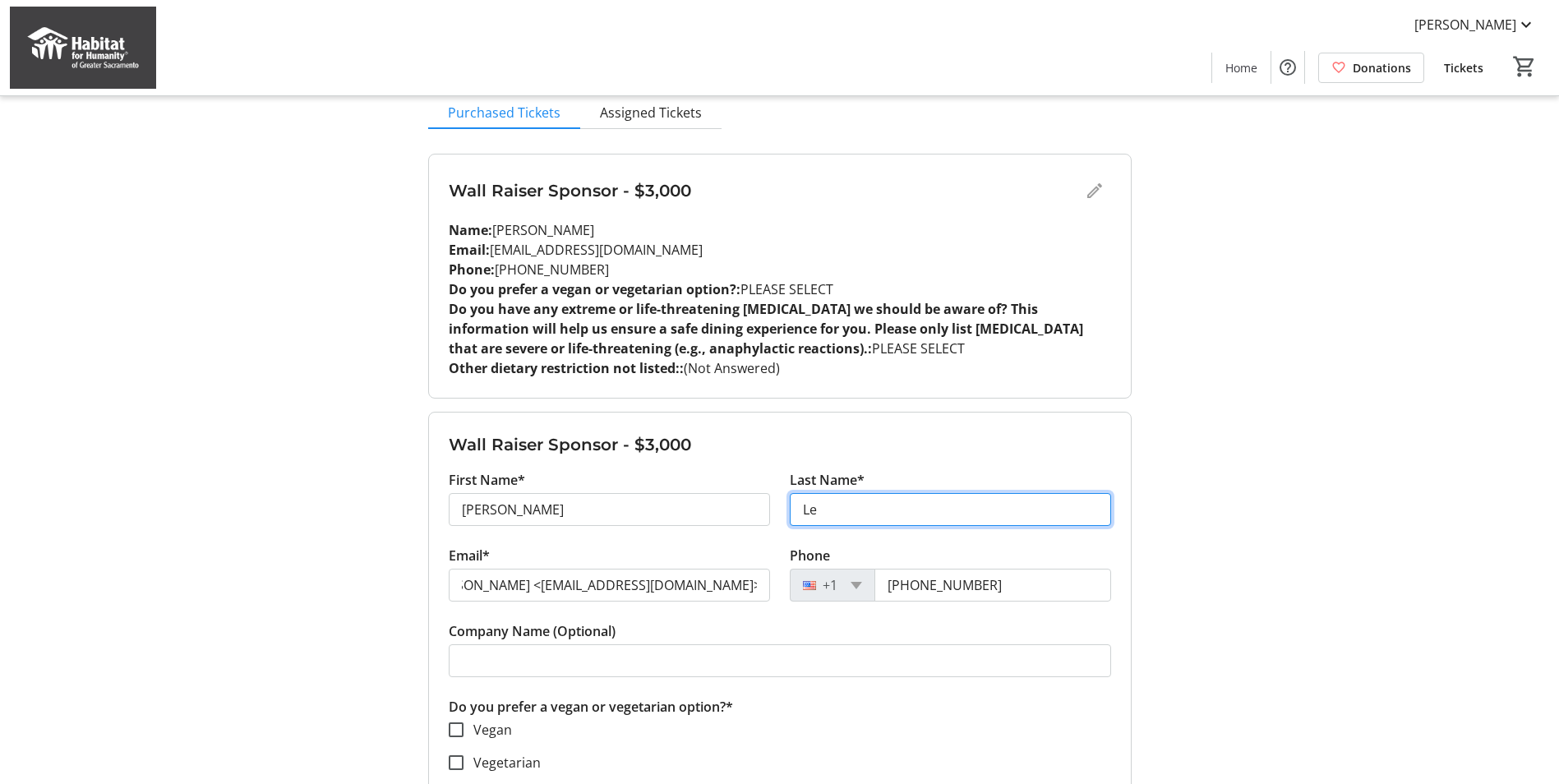
click at [864, 519] on input "Le" at bounding box center [950, 508] width 321 height 32
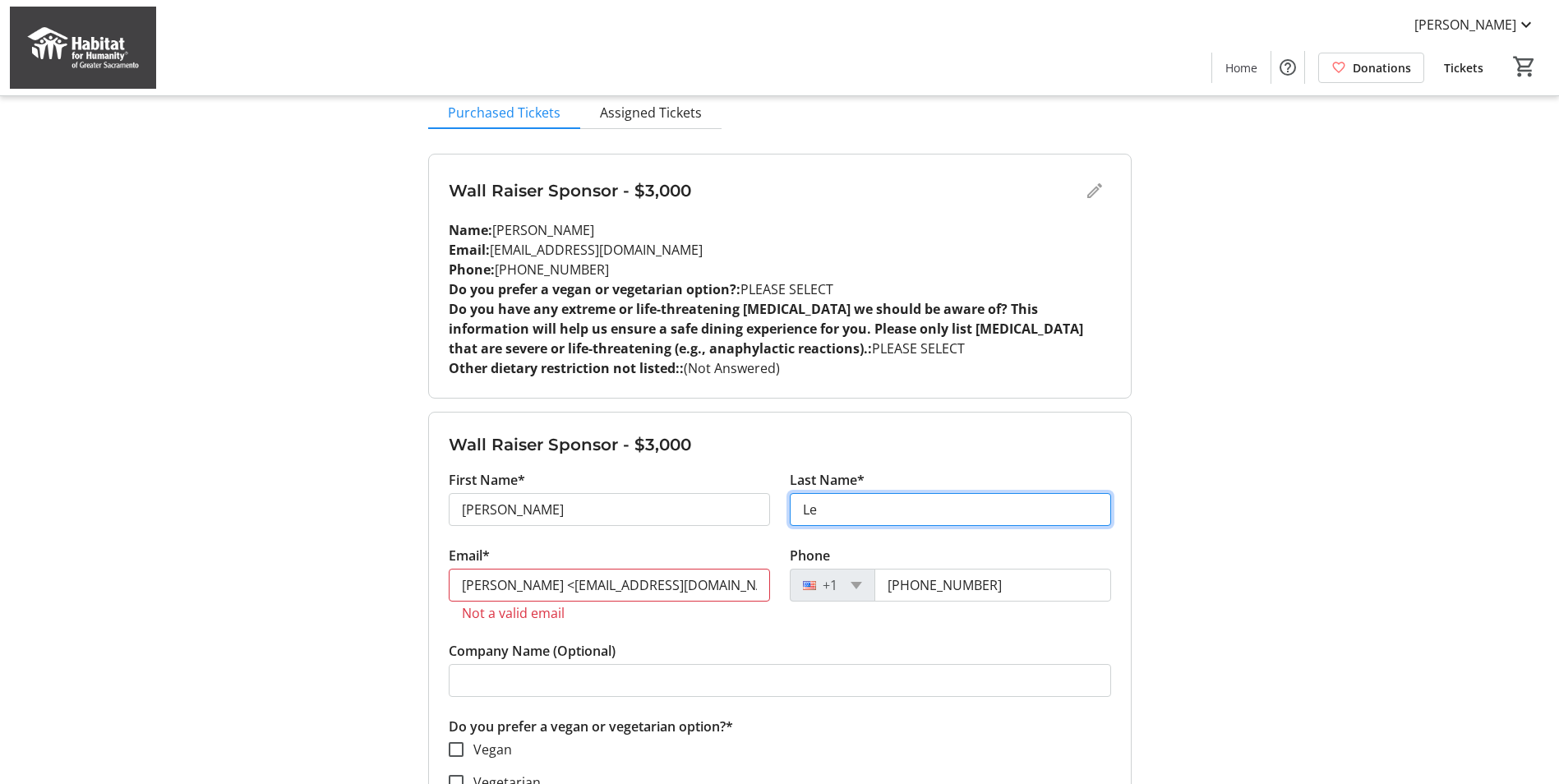
click at [859, 513] on input "Le" at bounding box center [950, 508] width 321 height 32
type input "Lechowick"
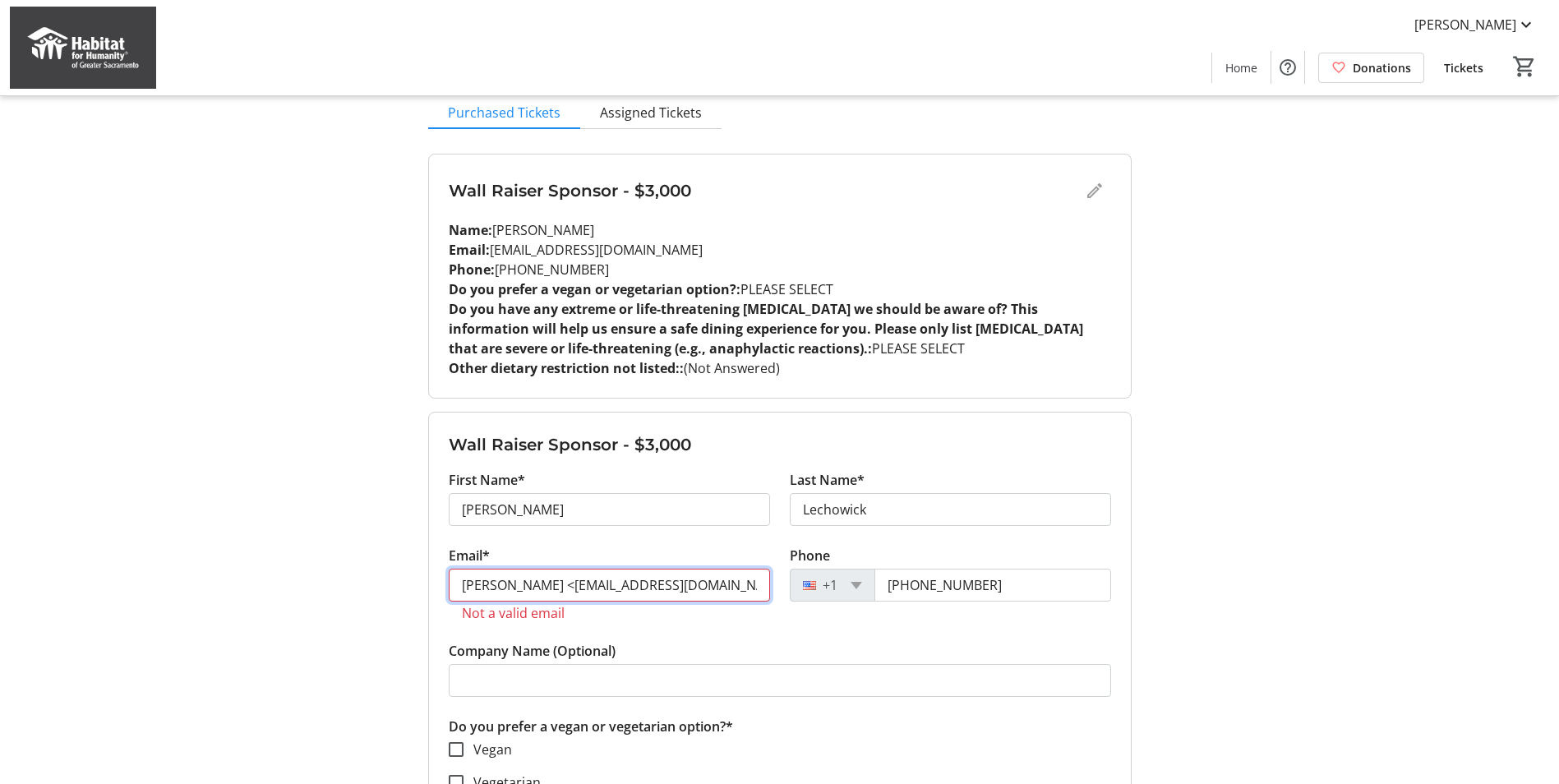
drag, startPoint x: 593, startPoint y: 586, endPoint x: 379, endPoint y: 615, distance: 216.0
click at [698, 586] on input "[EMAIL_ADDRESS][DOMAIN_NAME]>" at bounding box center [610, 584] width 321 height 32
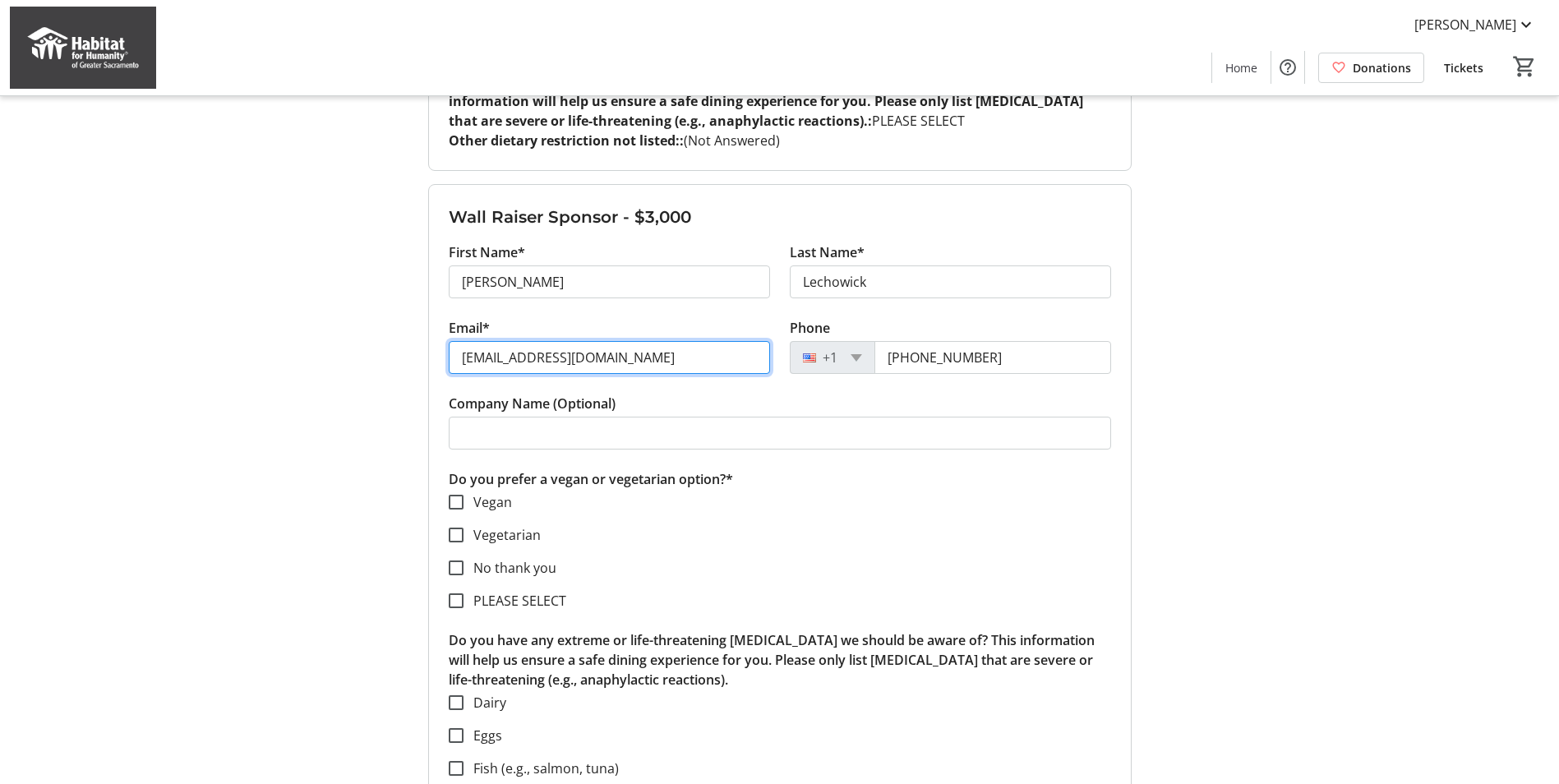
scroll to position [411, 0]
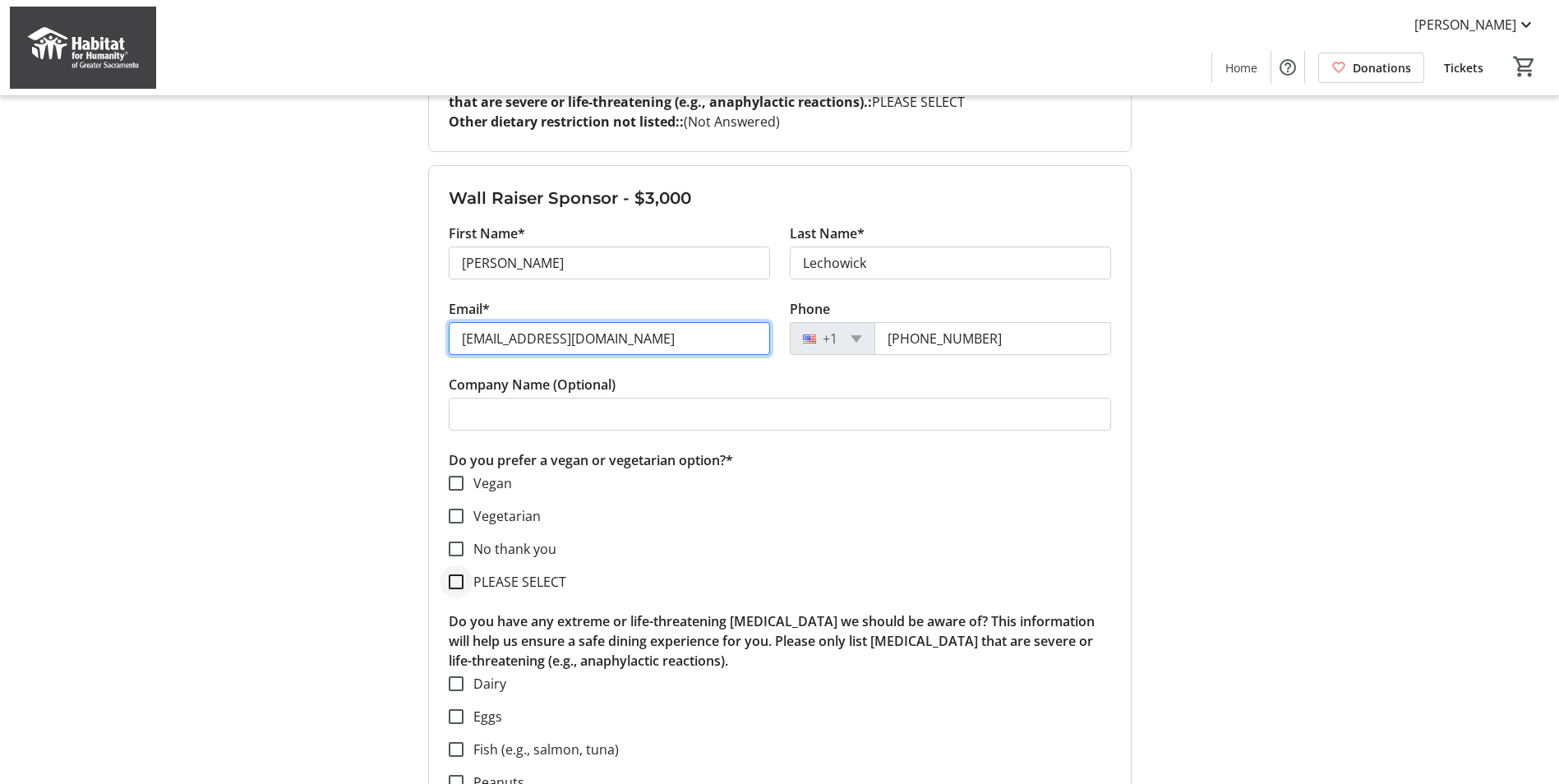
type input "[EMAIL_ADDRESS][DOMAIN_NAME]"
click at [466, 584] on div at bounding box center [456, 581] width 40 height 40
checkbox input "true"
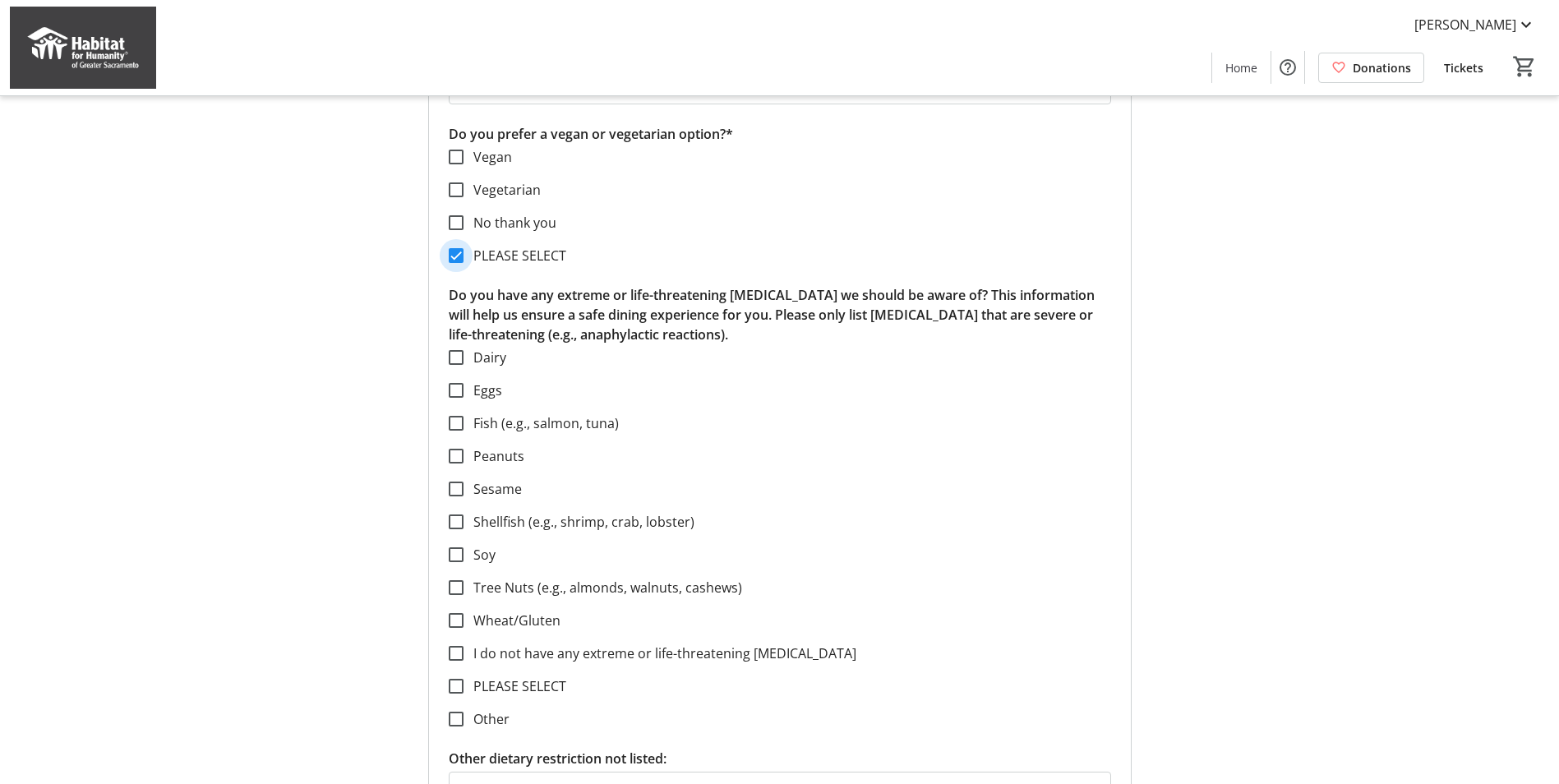
scroll to position [903, 0]
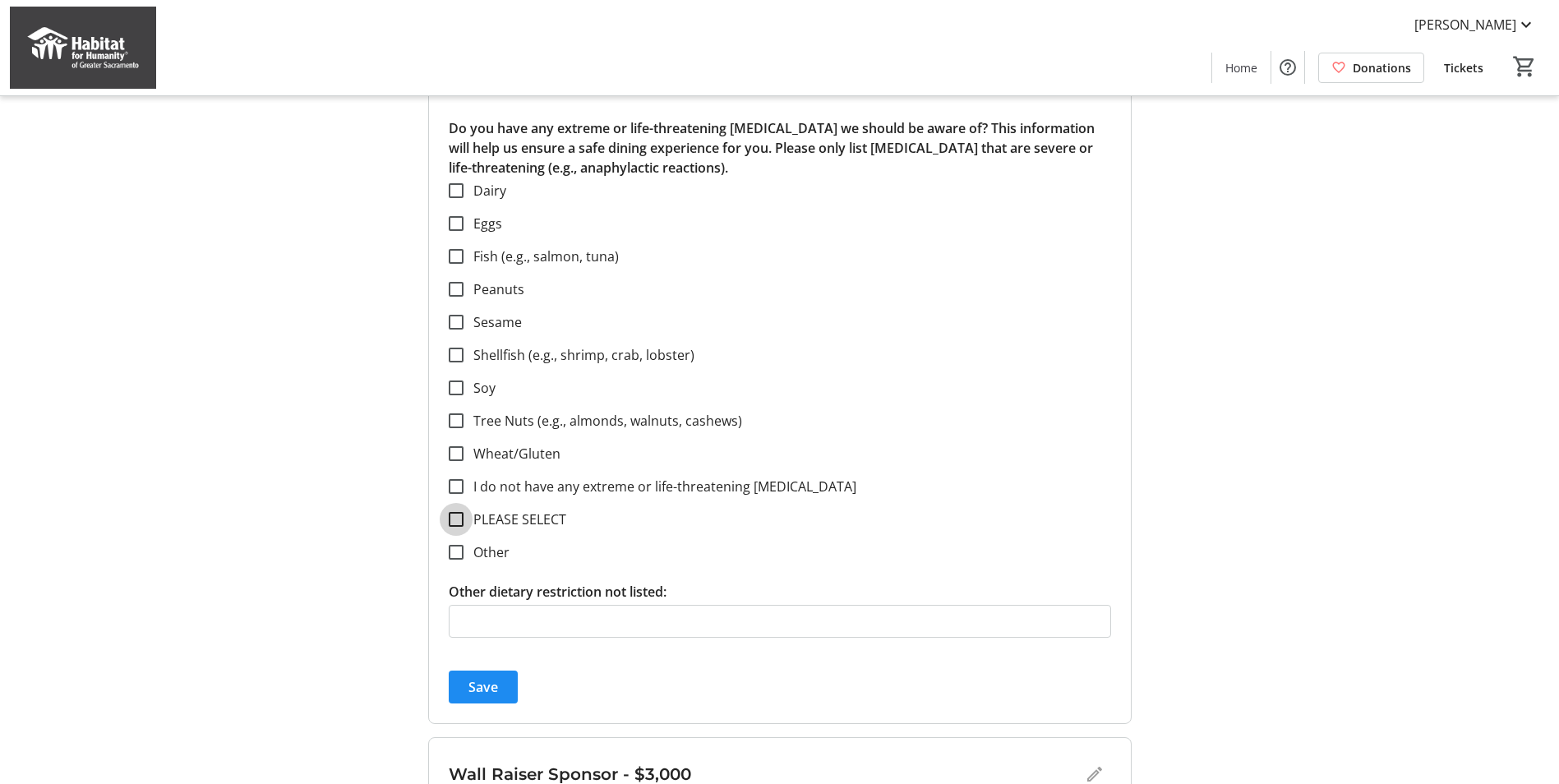
click at [455, 520] on input "PLEASE SELECT" at bounding box center [456, 519] width 15 height 15
checkbox input "true"
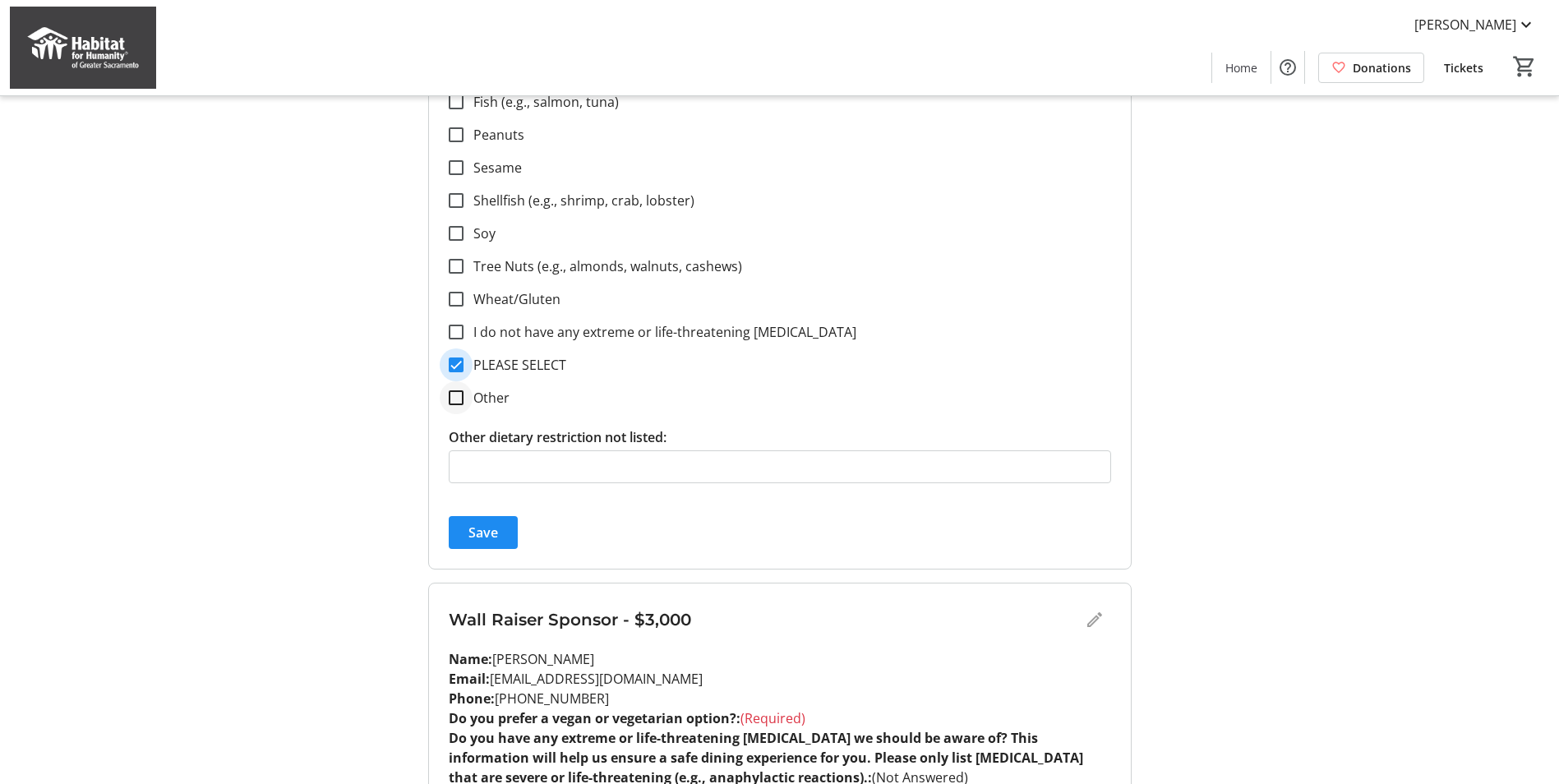
scroll to position [1068, 0]
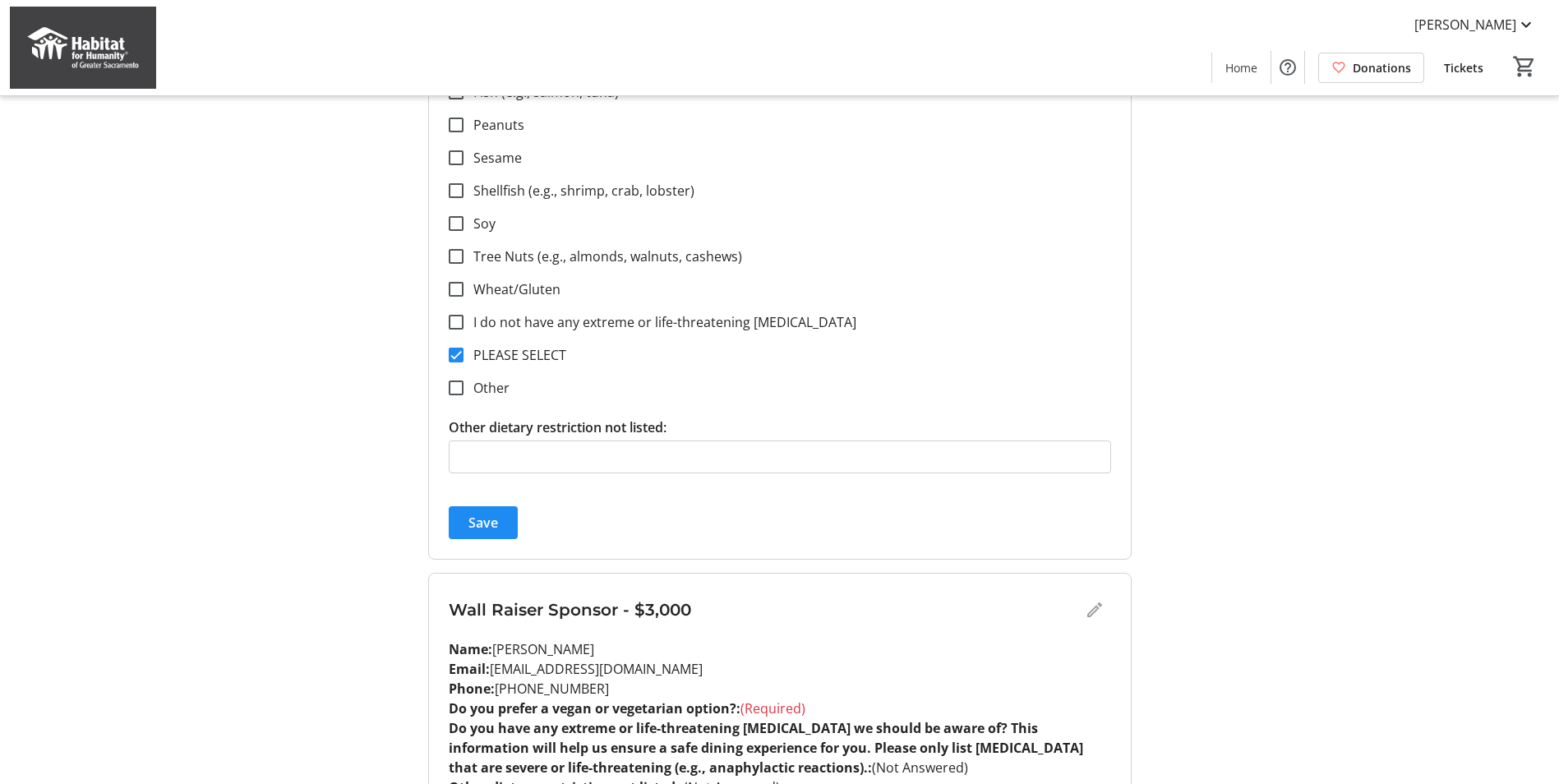
click at [482, 513] on button "Save" at bounding box center [483, 521] width 69 height 32
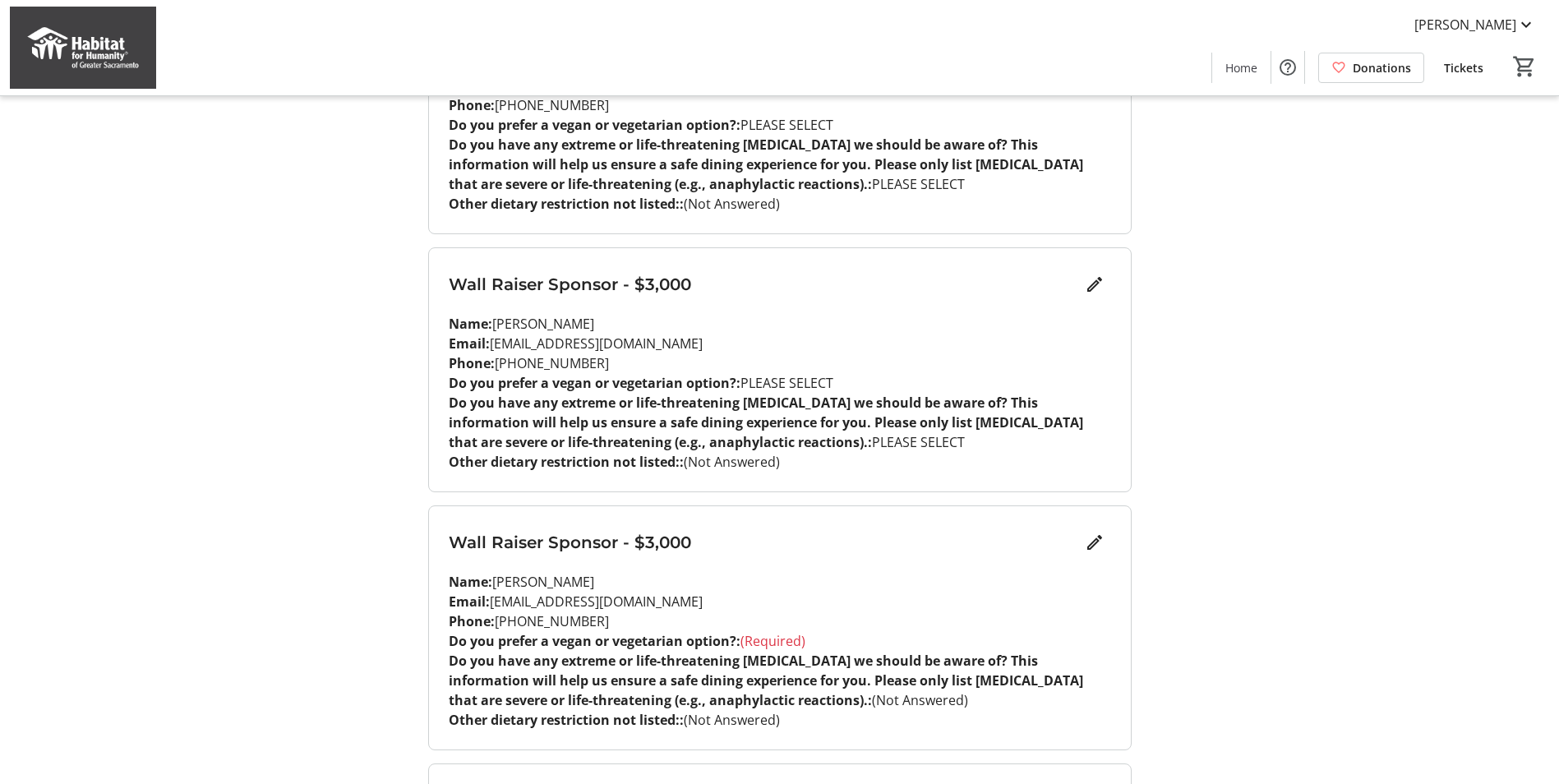
scroll to position [411, 0]
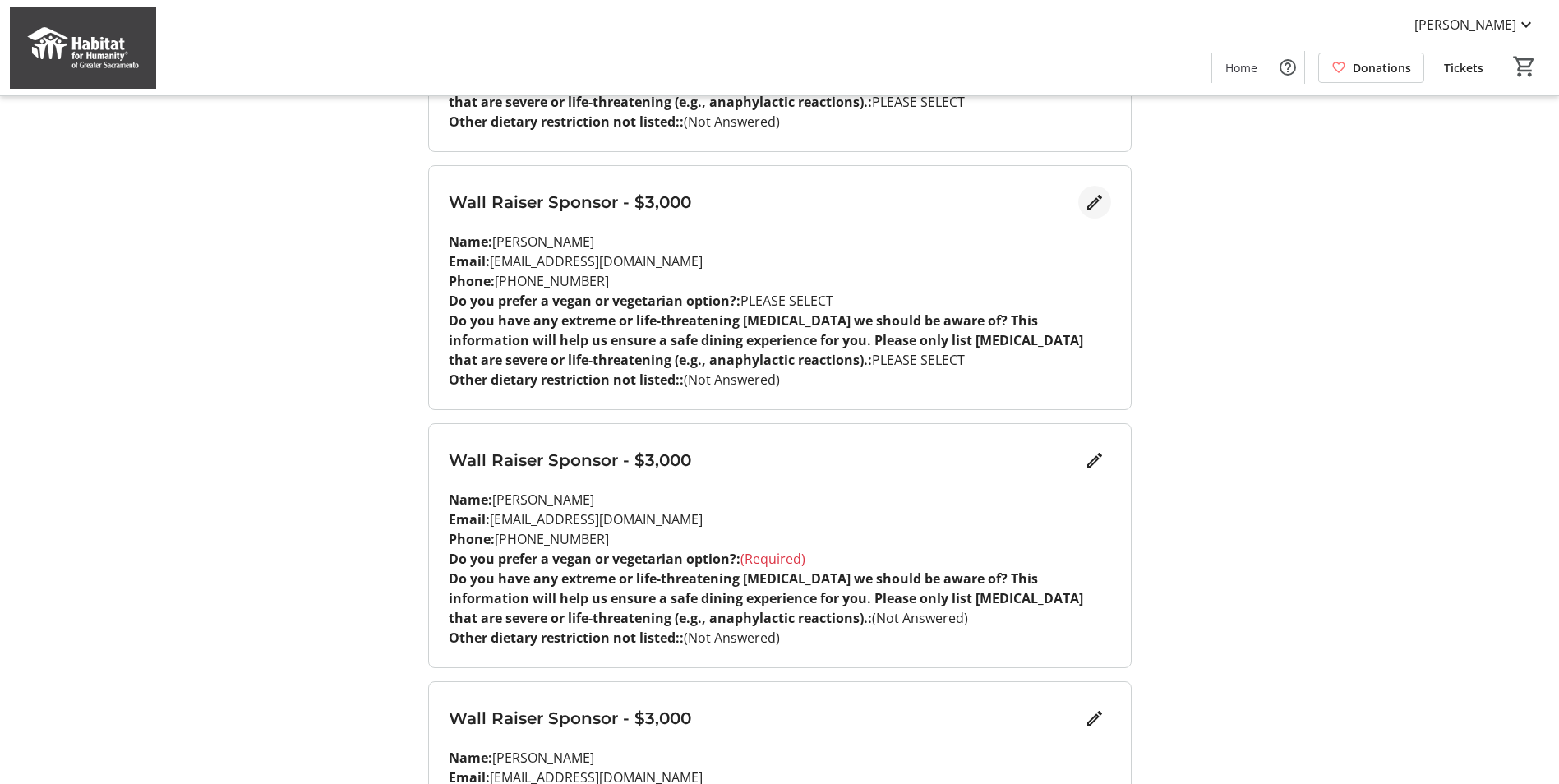
click at [1097, 209] on mat-icon "Edit" at bounding box center [1094, 202] width 19 height 19
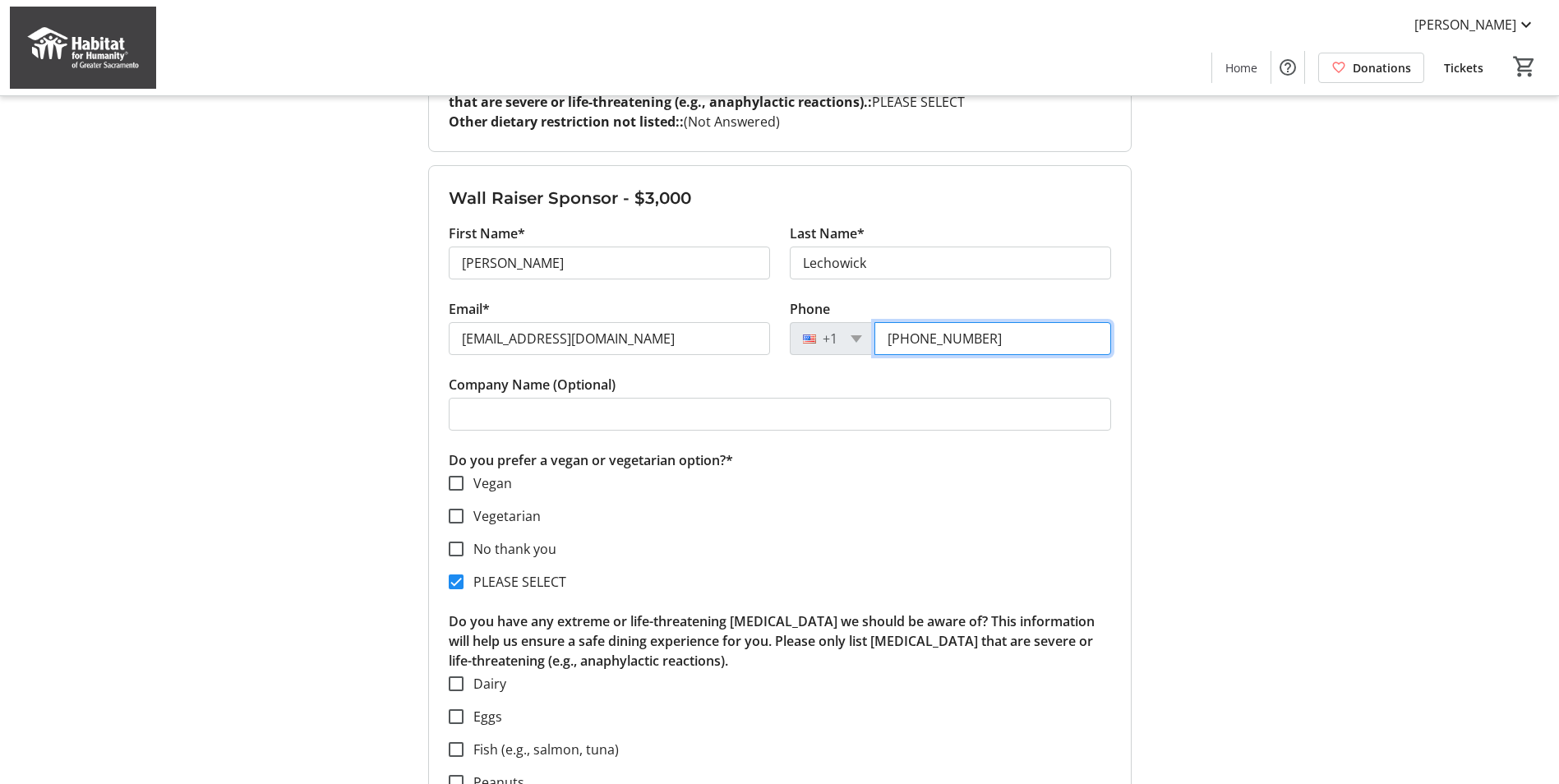
drag, startPoint x: 1000, startPoint y: 337, endPoint x: 857, endPoint y: 354, distance: 144.0
click at [857, 354] on div "[PHONE_NUMBER]" at bounding box center [950, 338] width 321 height 32
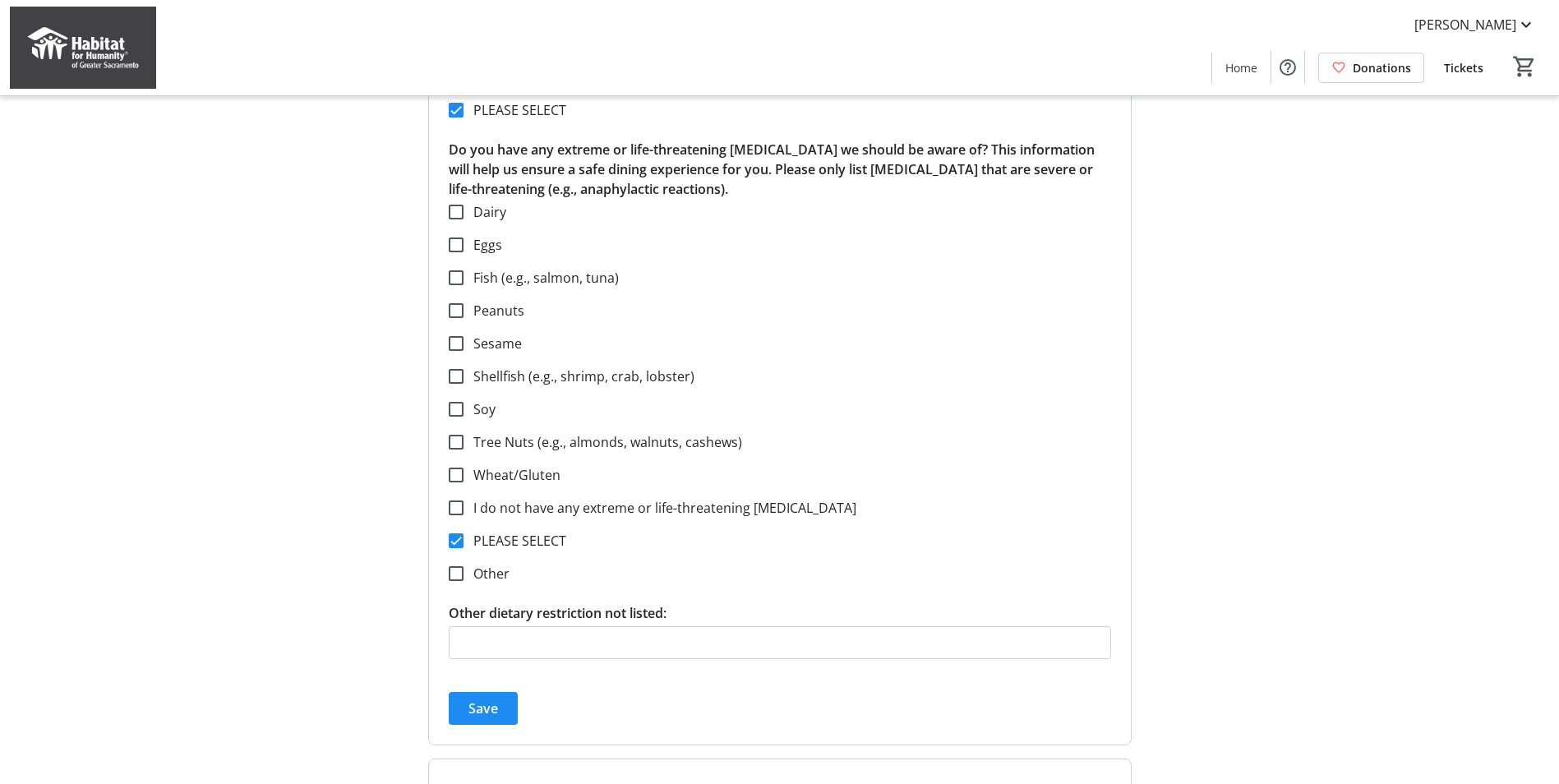
scroll to position [986, 0]
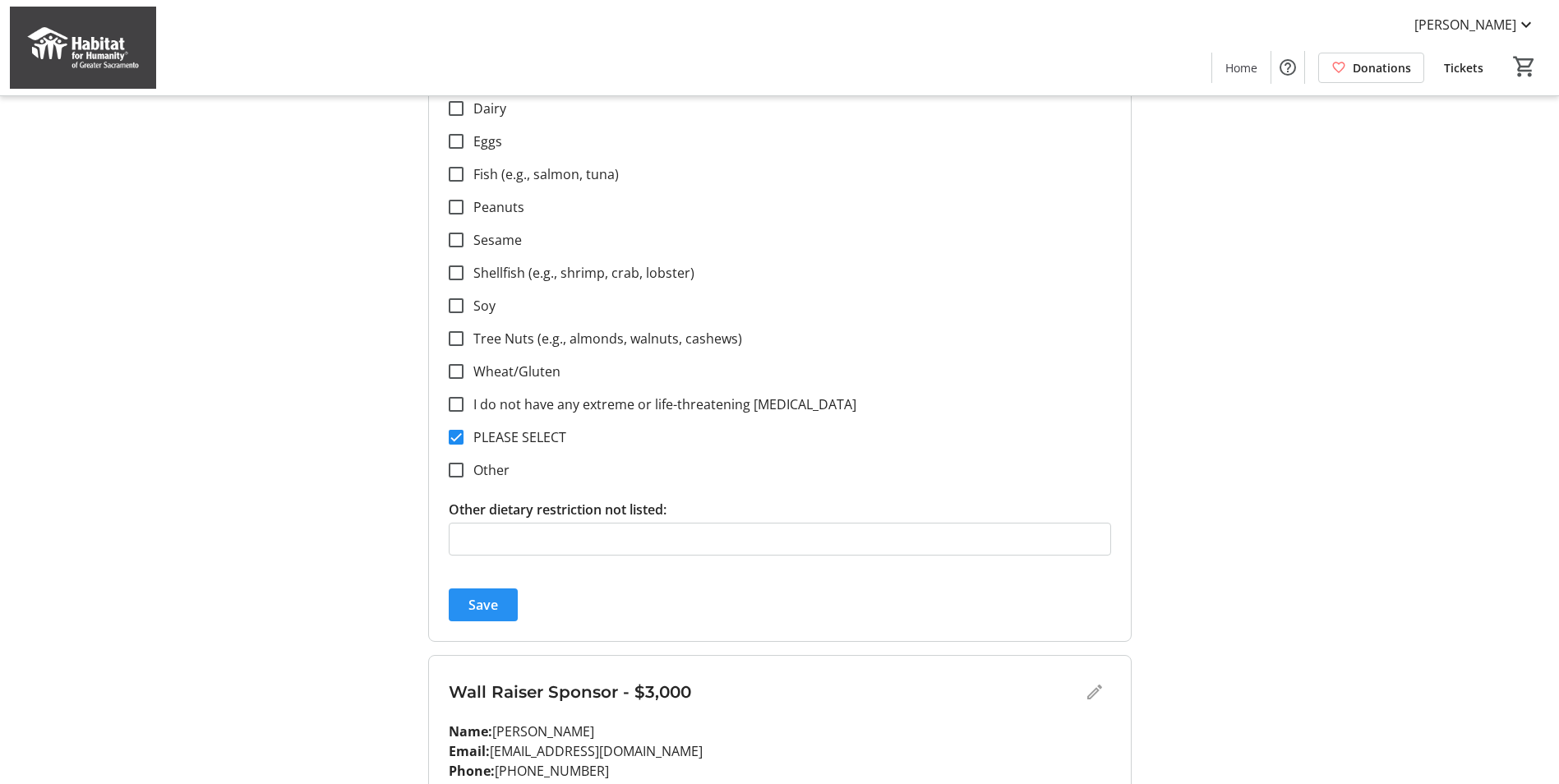
type input "[PHONE_NUMBER]"
click at [497, 603] on span "Save" at bounding box center [483, 604] width 30 height 19
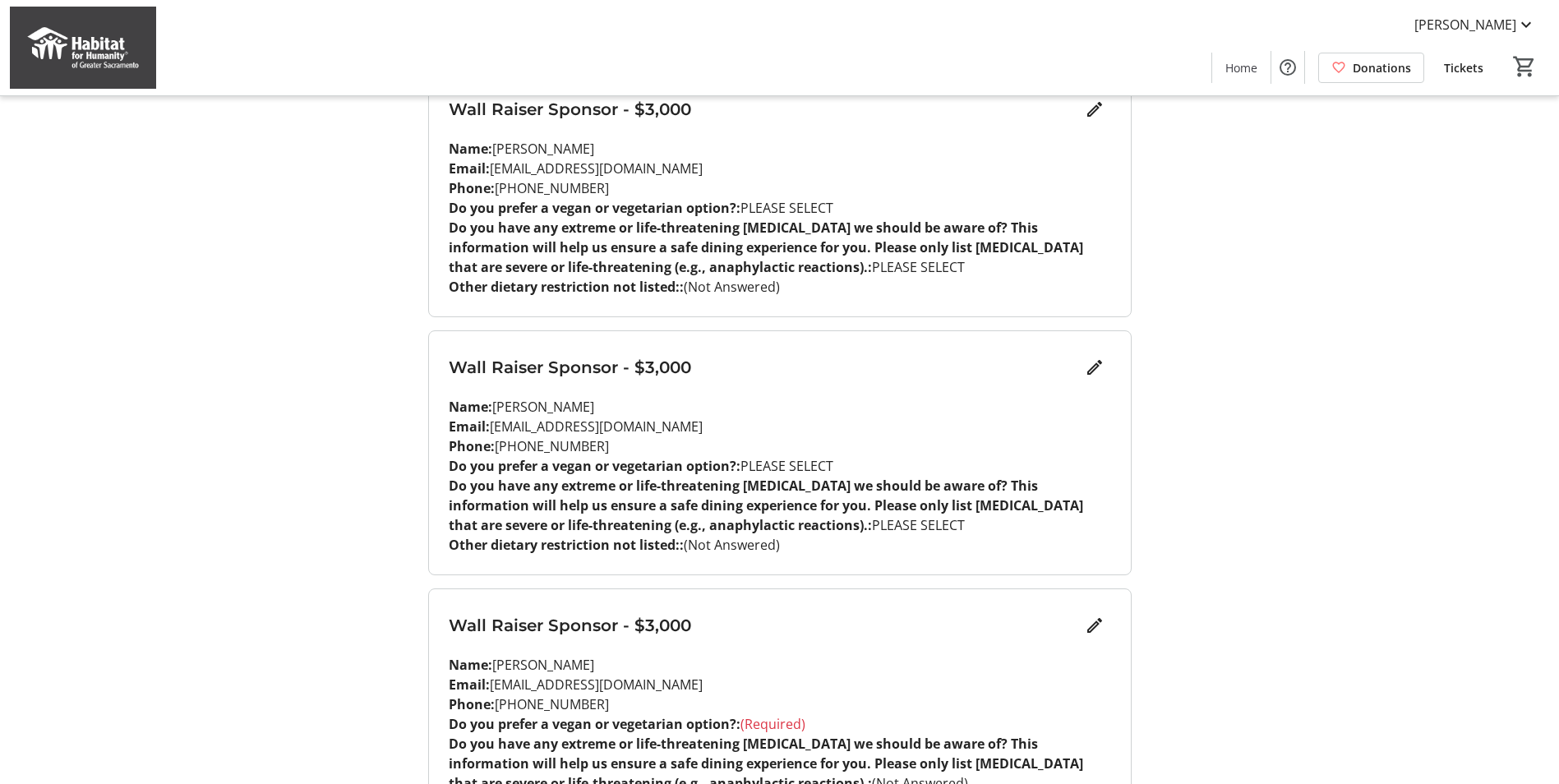
scroll to position [0, 0]
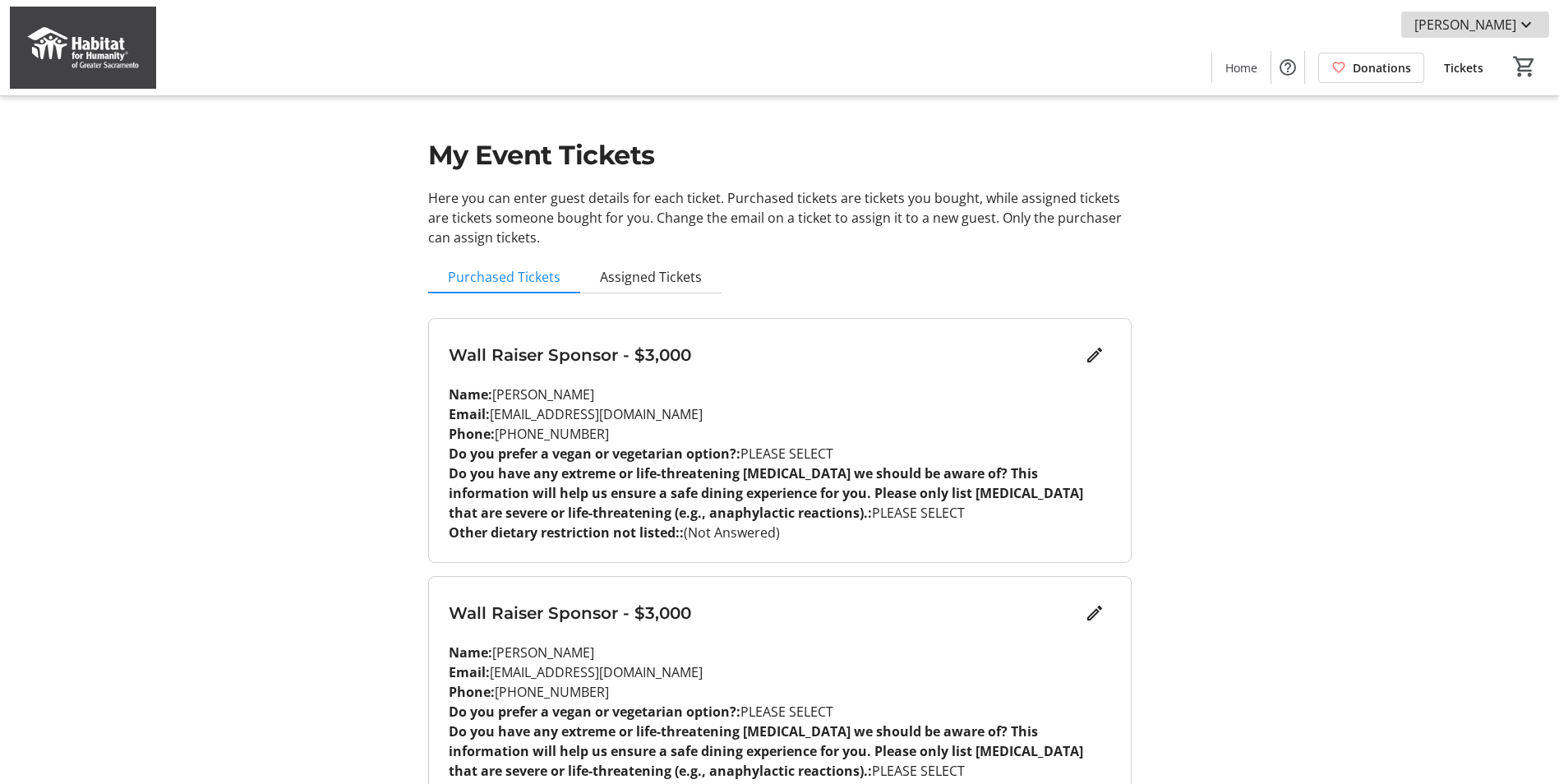
click at [1514, 24] on span "[PERSON_NAME]" at bounding box center [1465, 25] width 102 height 19
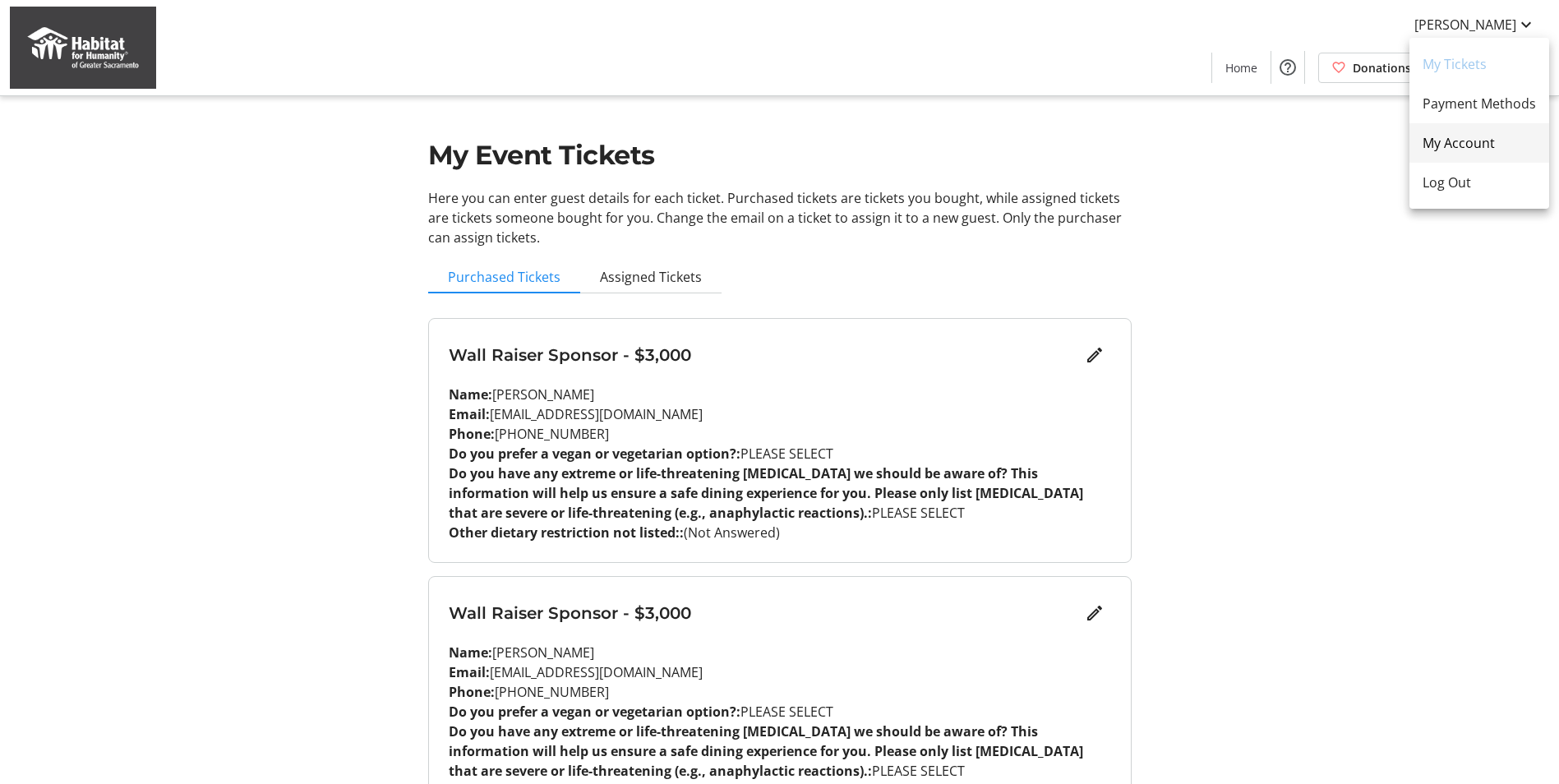
click at [1482, 128] on link "My Account" at bounding box center [1479, 142] width 140 height 40
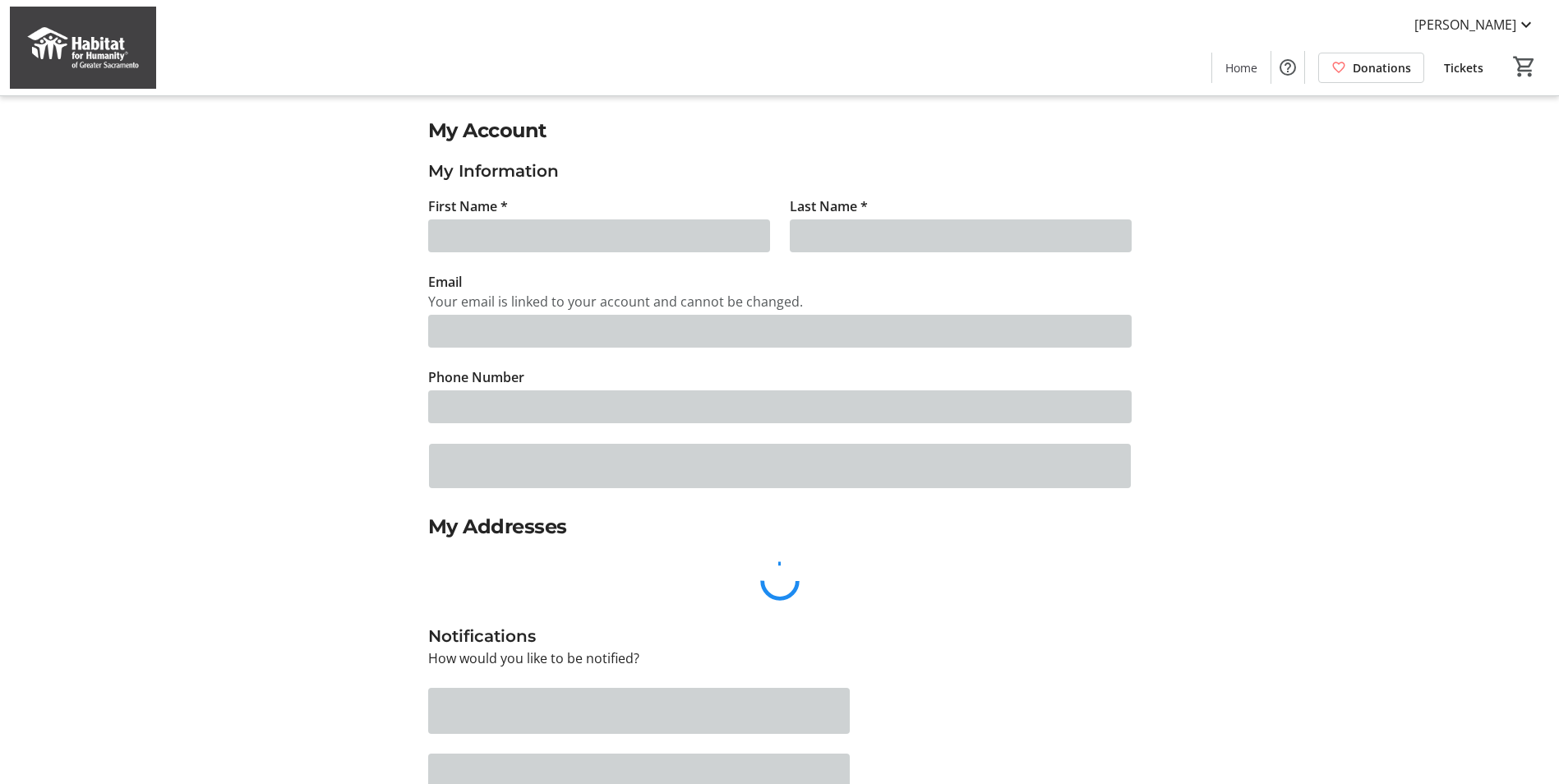
type input "[PERSON_NAME]"
type input "[EMAIL_ADDRESS][DOMAIN_NAME]"
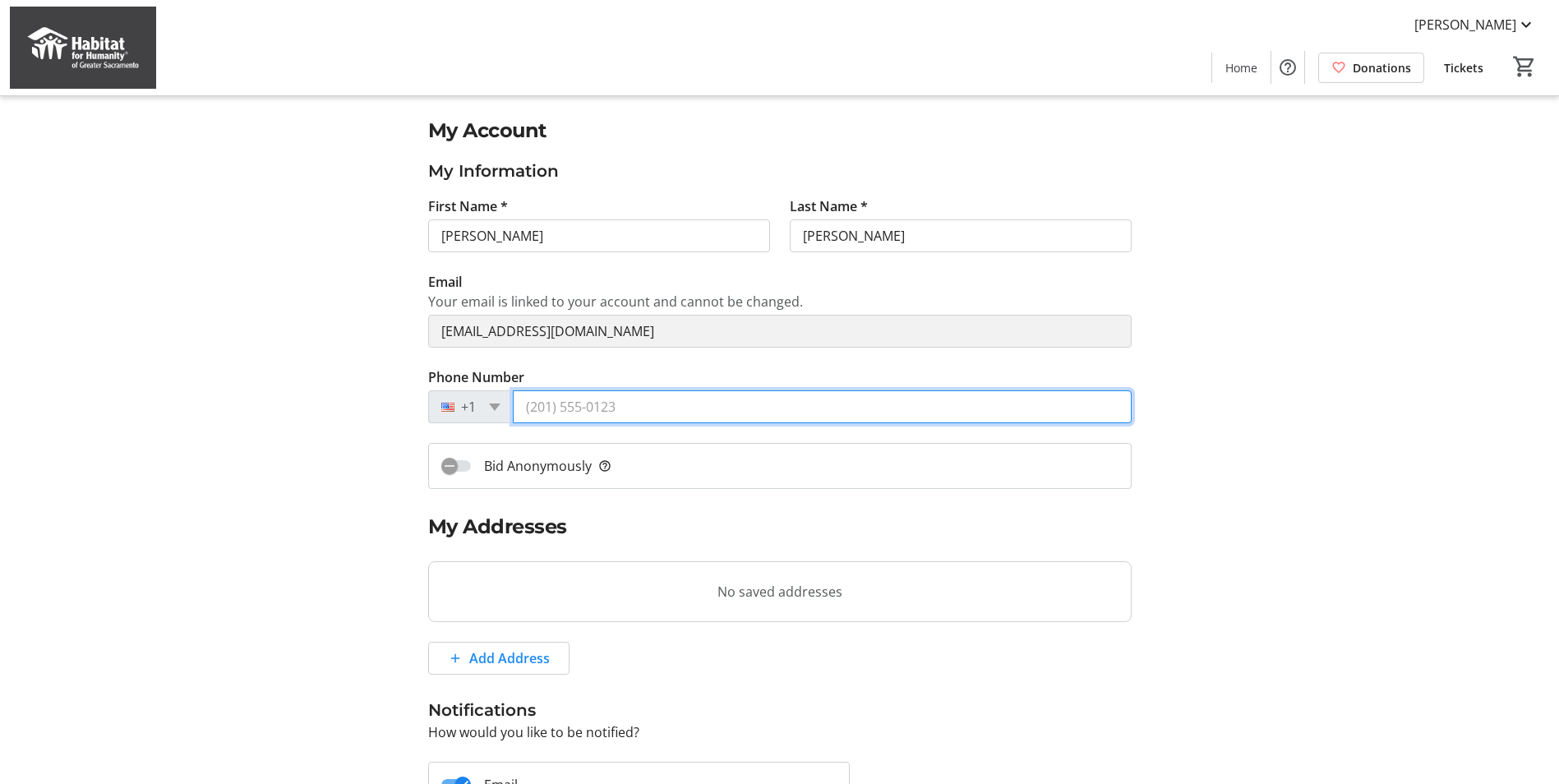
click at [653, 411] on input "Phone Number" at bounding box center [822, 406] width 619 height 32
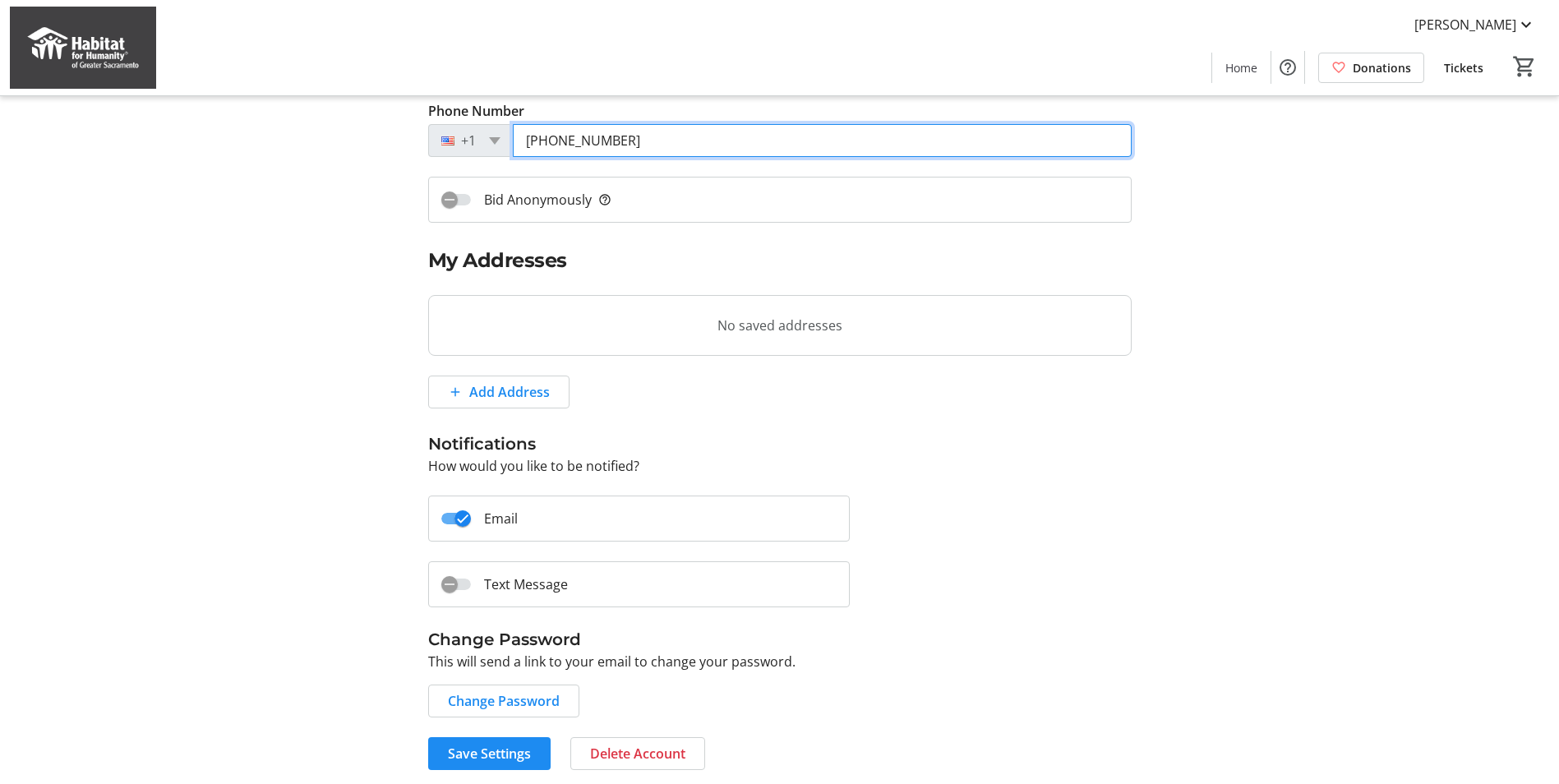
scroll to position [272, 0]
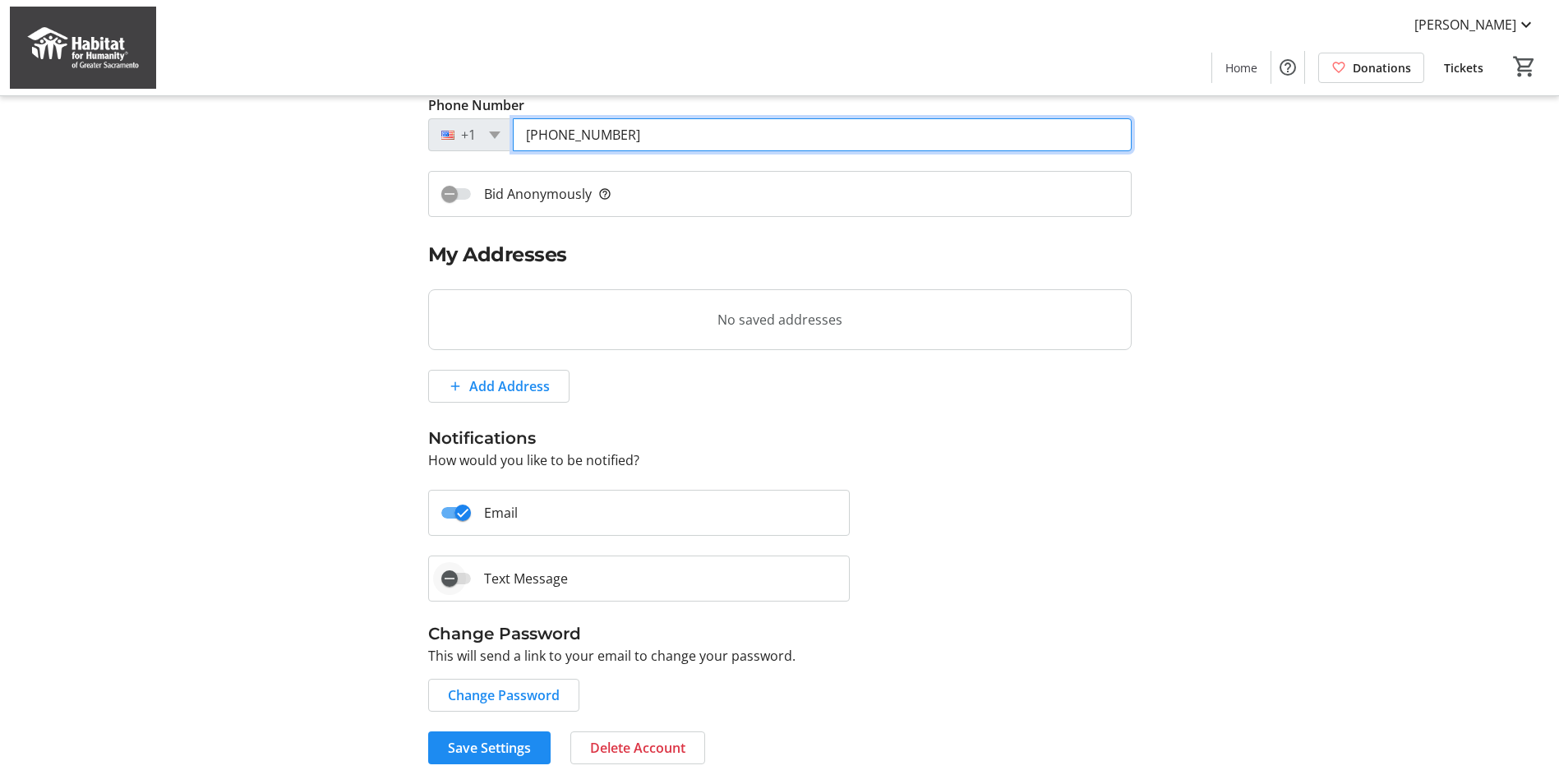
type input "[PHONE_NUMBER]"
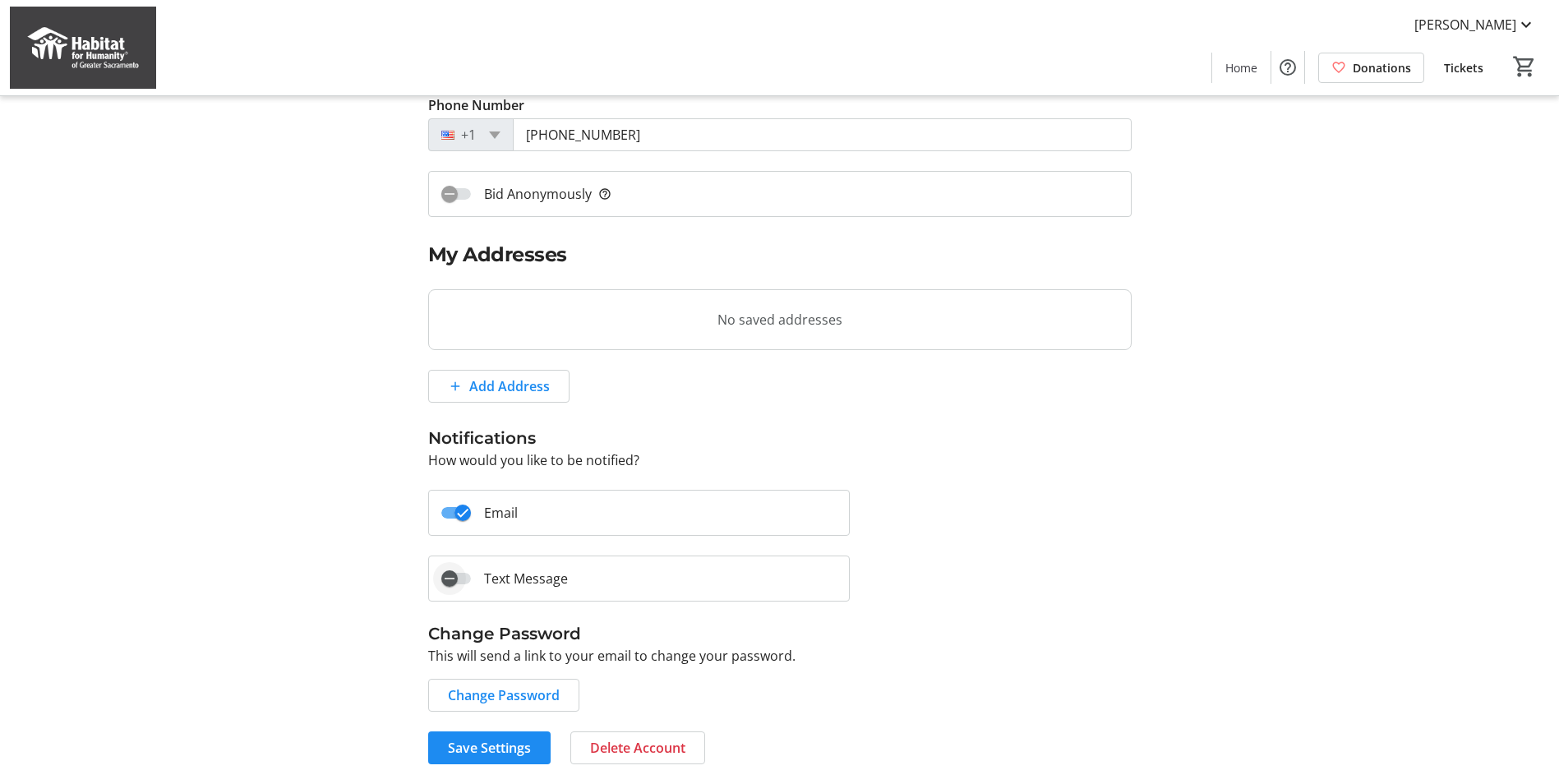
click at [451, 580] on icon "button" at bounding box center [449, 578] width 15 height 15
click at [532, 697] on span "Change Password" at bounding box center [503, 694] width 112 height 19
